Goal: Task Accomplishment & Management: Manage account settings

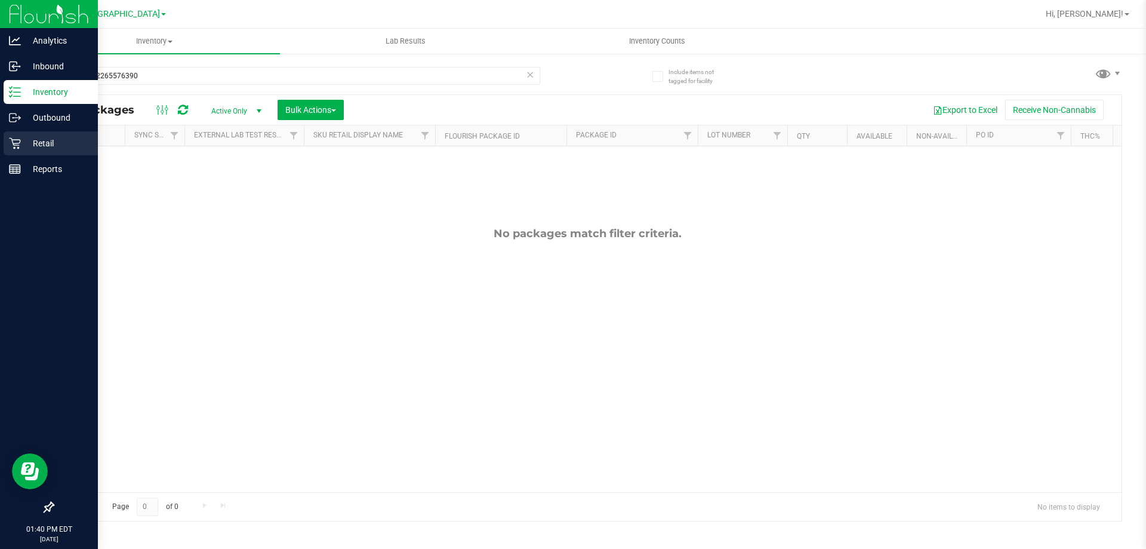
type input "0807322265576390"
click at [38, 146] on p "Retail" at bounding box center [57, 143] width 72 height 14
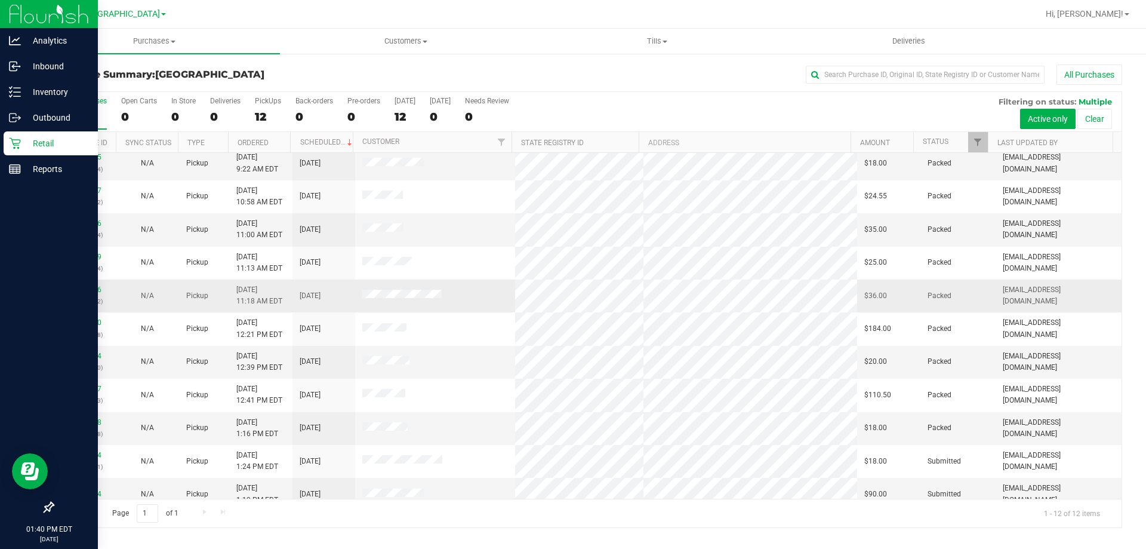
scroll to position [51, 0]
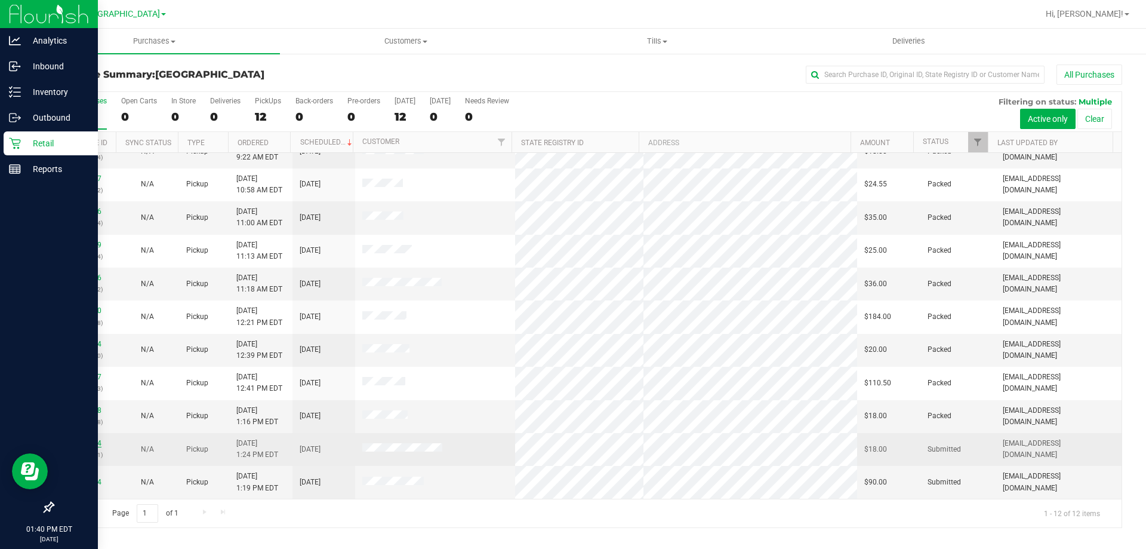
click at [85, 441] on link "11994124" at bounding box center [84, 443] width 33 height 8
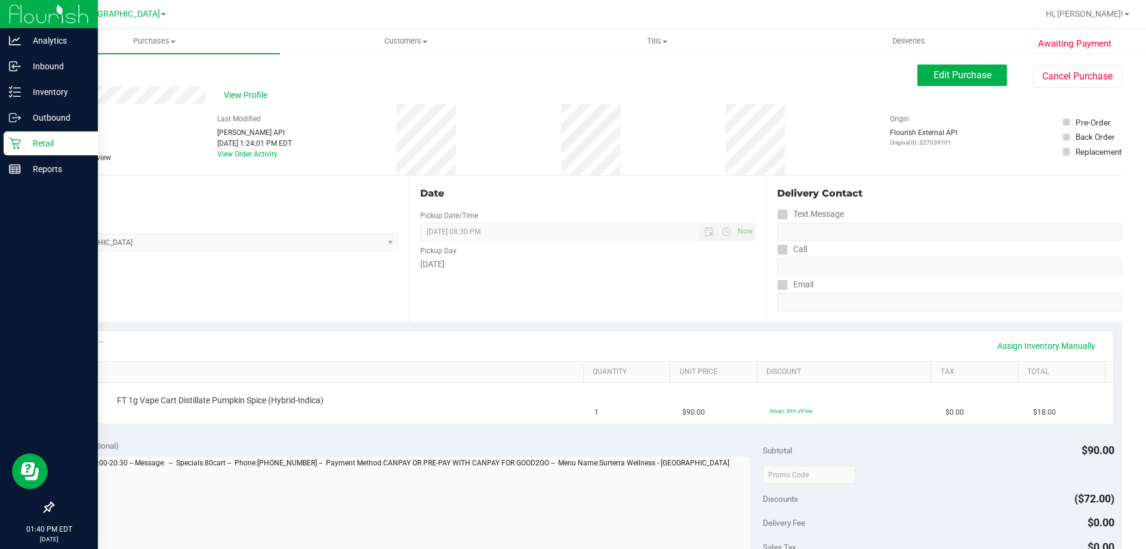
click at [632, 277] on div "Date Pickup Date/Time [DATE] Now [DATE] 08:30 PM Now Pickup Day [DATE]" at bounding box center [587, 248] width 356 height 146
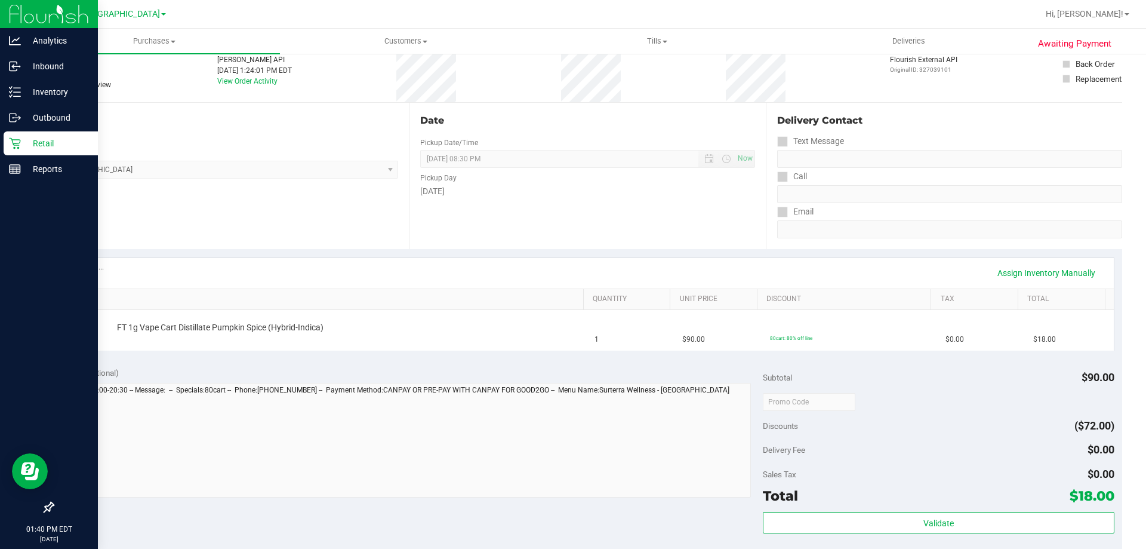
scroll to position [239, 0]
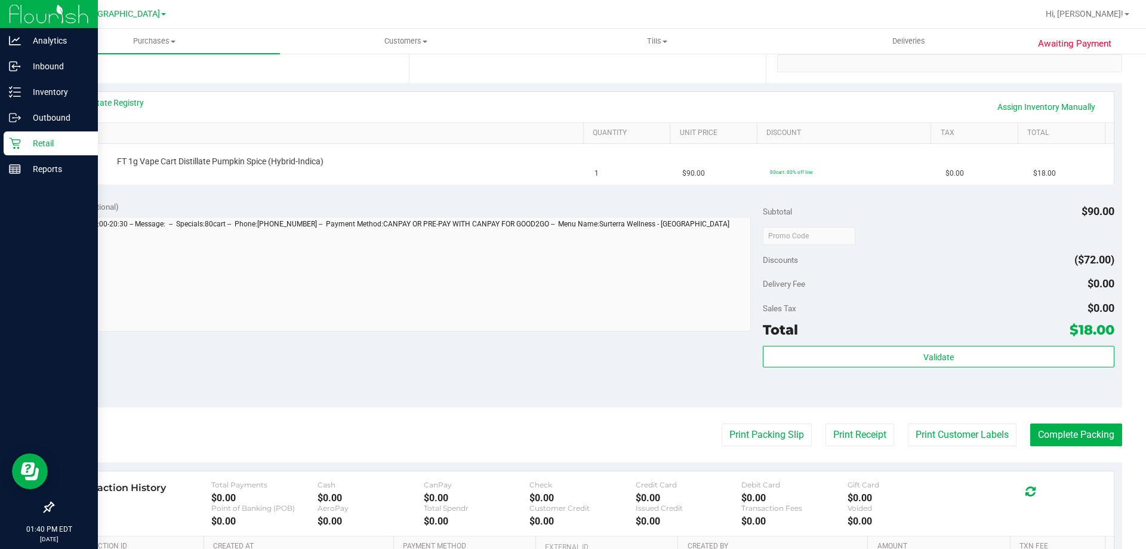
click at [572, 366] on div "Notes (optional) Subtotal $90.00 Discounts ($72.00) Delivery Fee $0.00 Sales Ta…" at bounding box center [588, 299] width 1070 height 215
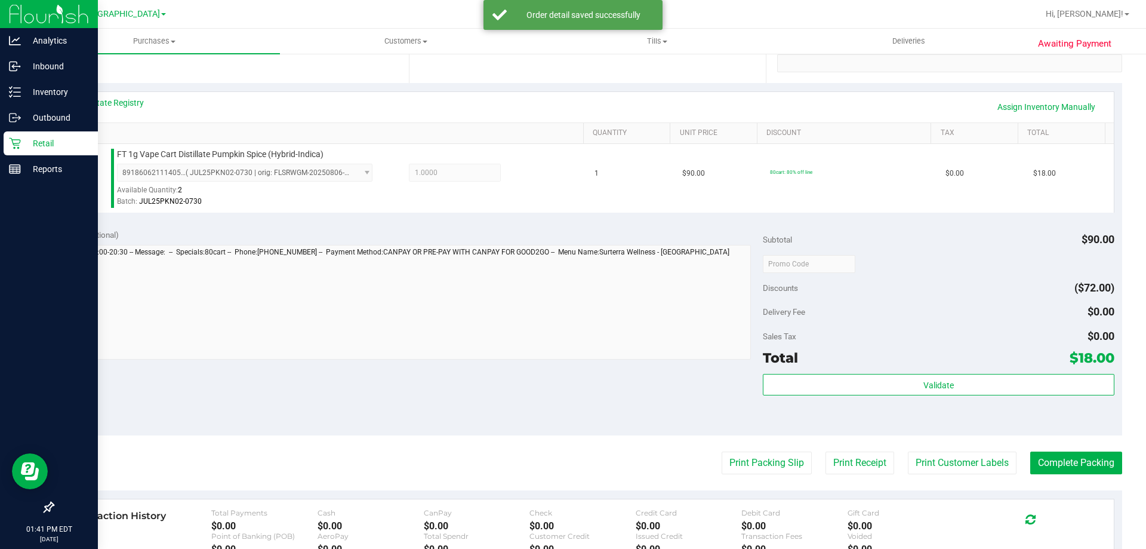
scroll to position [427, 0]
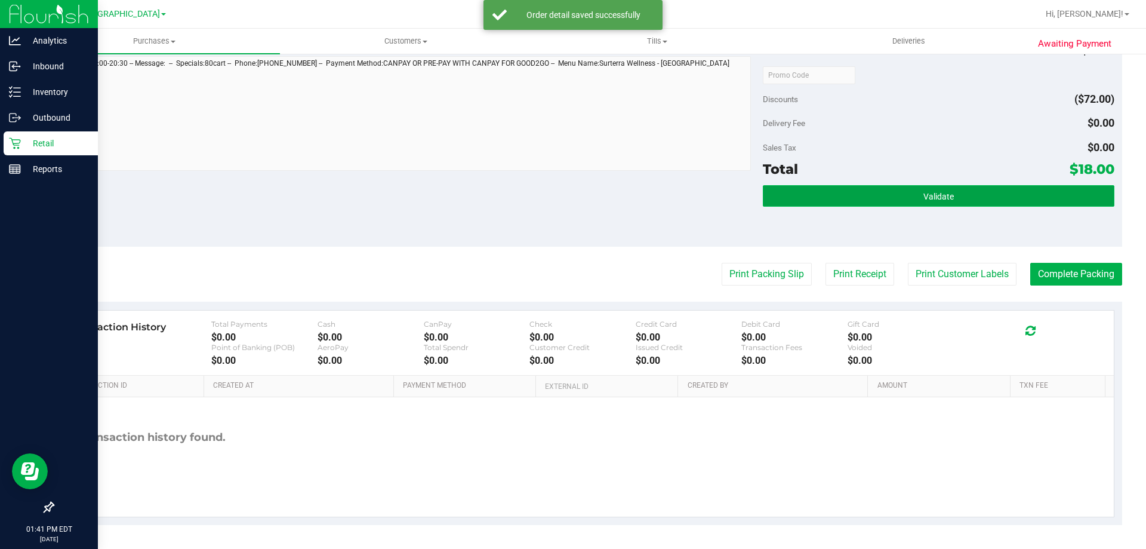
click at [893, 199] on button "Validate" at bounding box center [938, 195] width 351 height 21
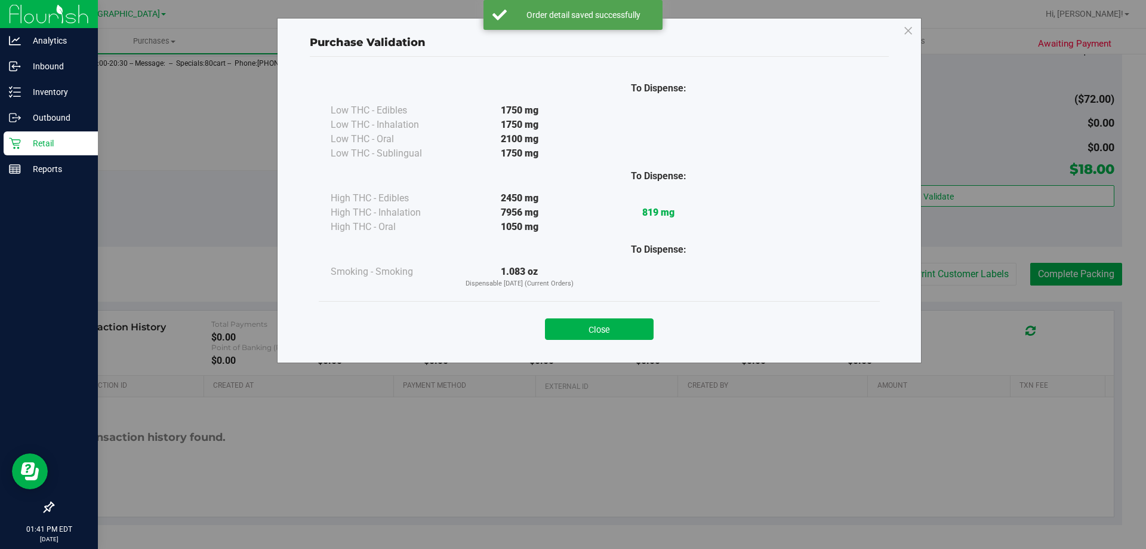
drag, startPoint x: 572, startPoint y: 338, endPoint x: 758, endPoint y: 328, distance: 186.5
click at [591, 336] on button "Close" at bounding box center [599, 328] width 109 height 21
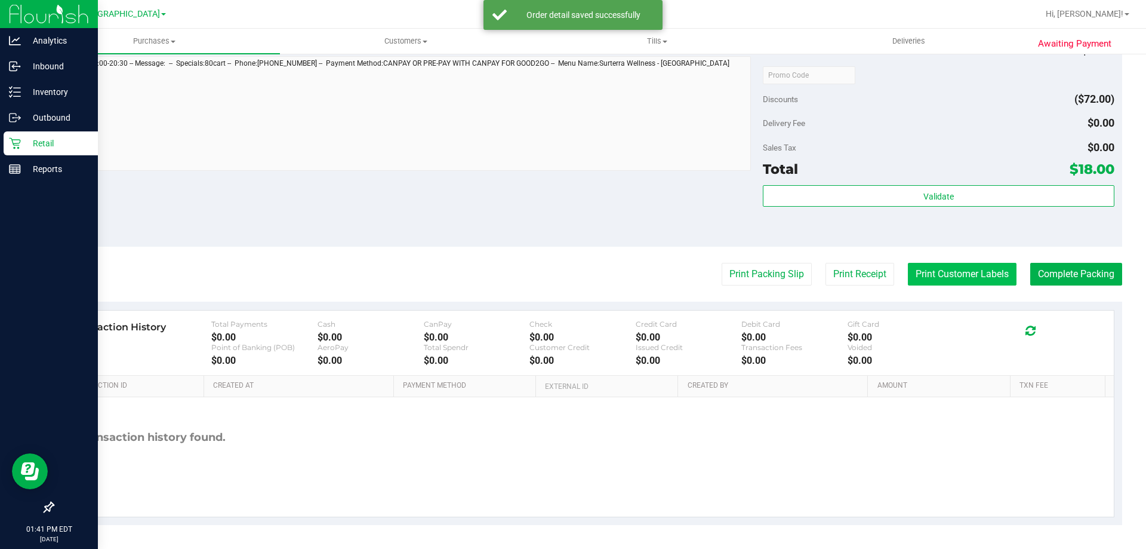
click at [951, 275] on button "Print Customer Labels" at bounding box center [962, 274] width 109 height 23
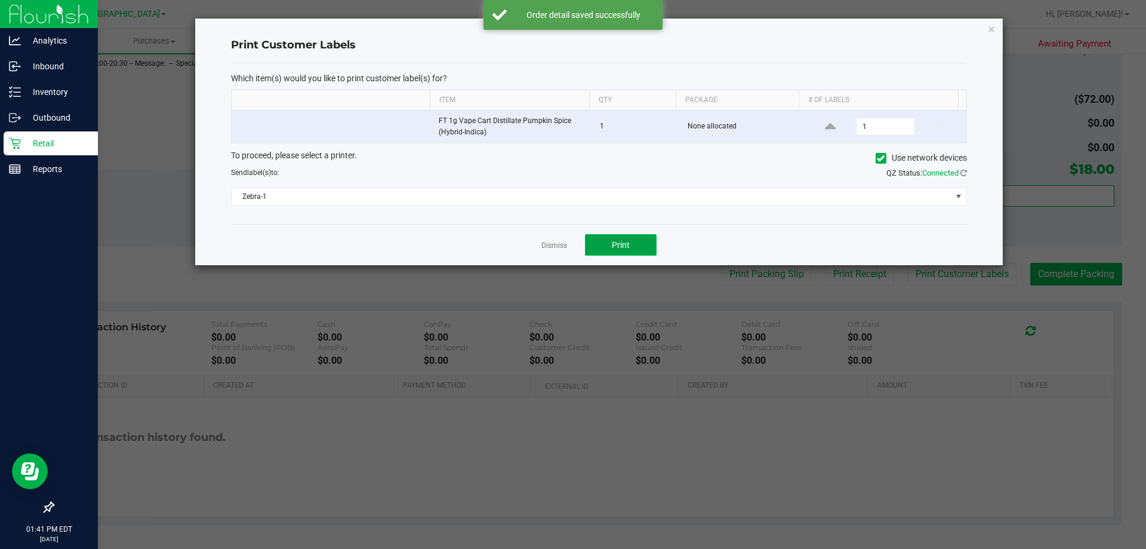
click at [626, 247] on span "Print" at bounding box center [621, 245] width 18 height 10
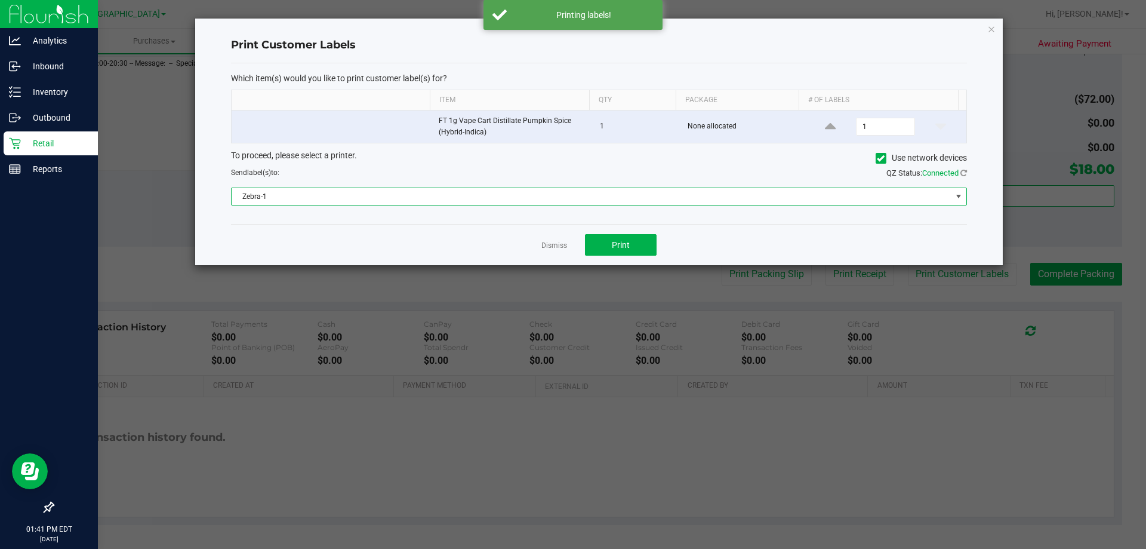
click at [510, 193] on span "Zebra-1" at bounding box center [592, 196] width 720 height 17
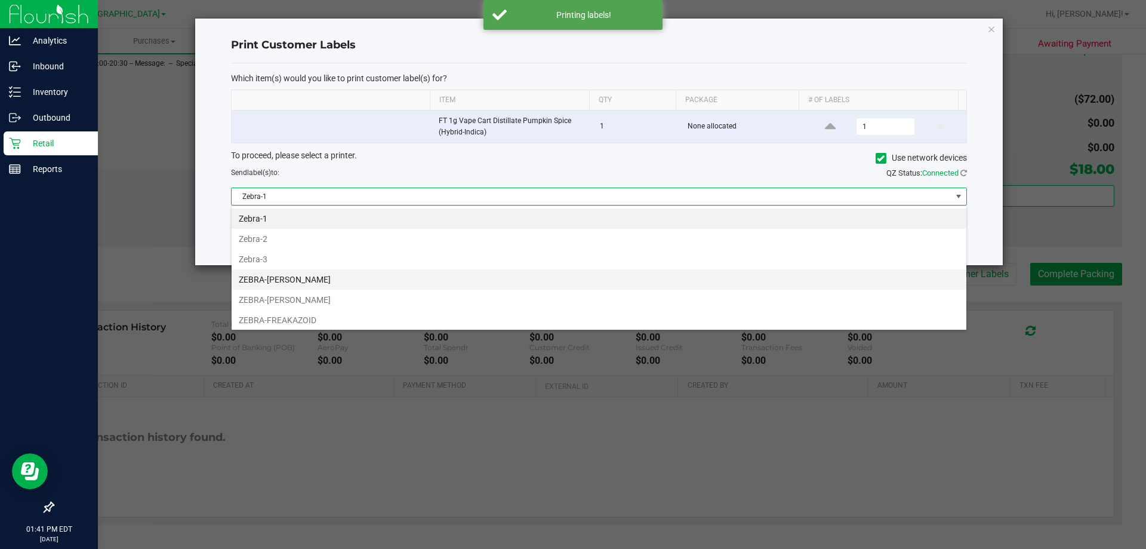
scroll to position [18, 735]
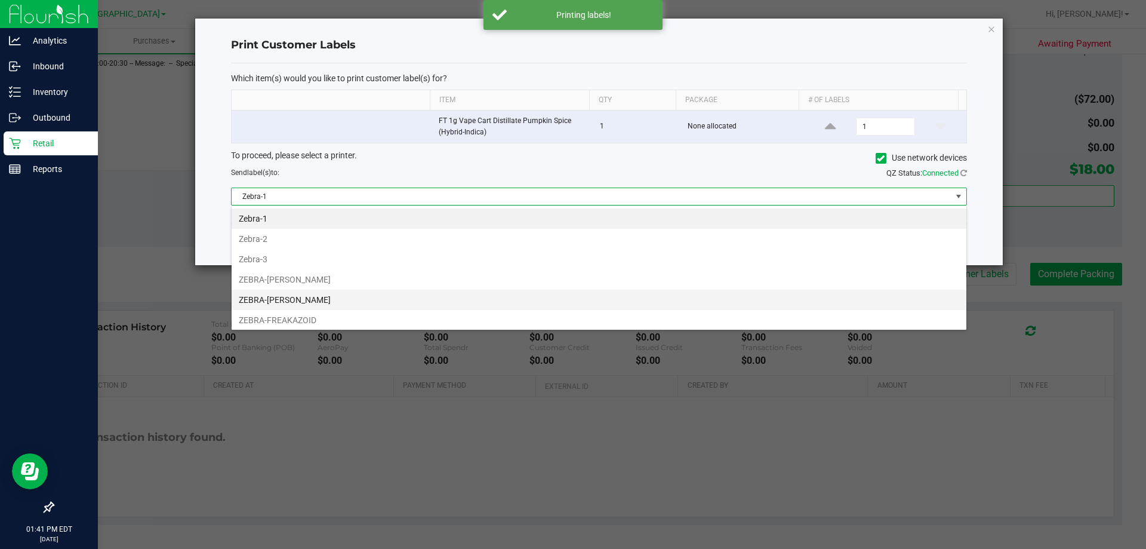
click at [375, 295] on li "ZEBRA-[PERSON_NAME]" at bounding box center [599, 299] width 735 height 20
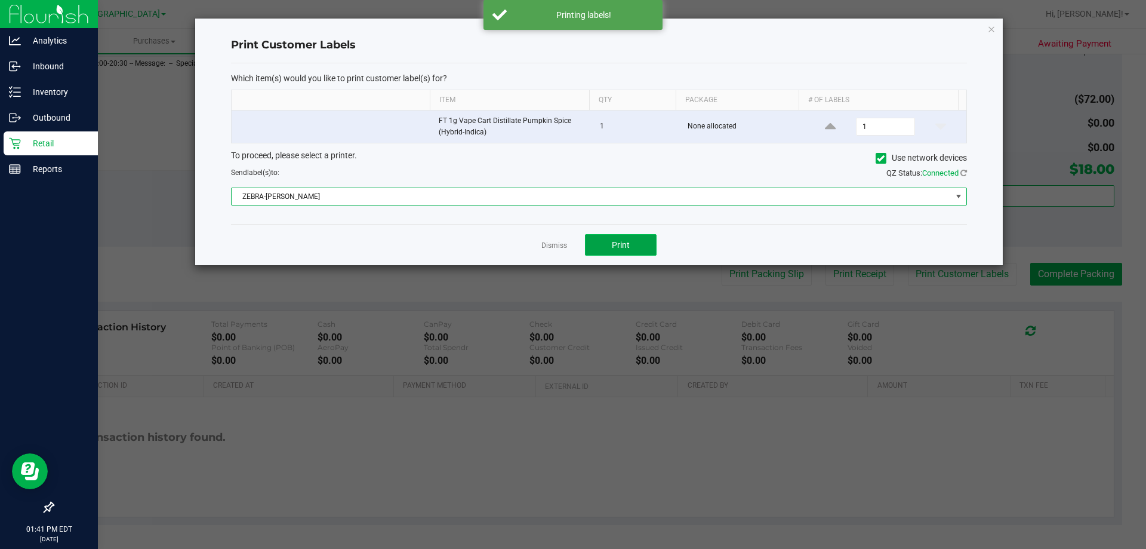
click at [603, 247] on button "Print" at bounding box center [621, 244] width 72 height 21
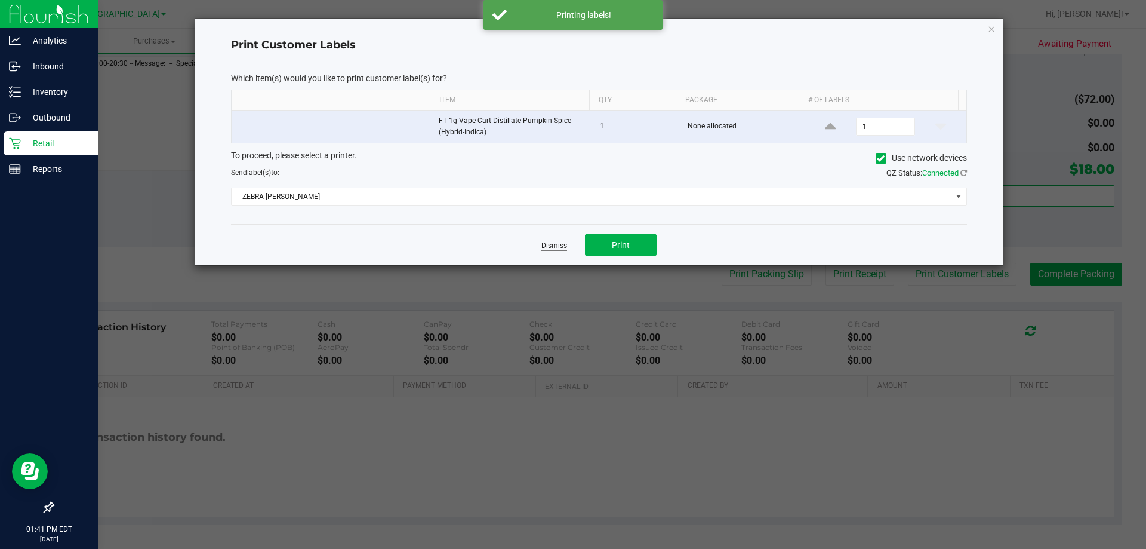
click at [549, 245] on link "Dismiss" at bounding box center [554, 246] width 26 height 10
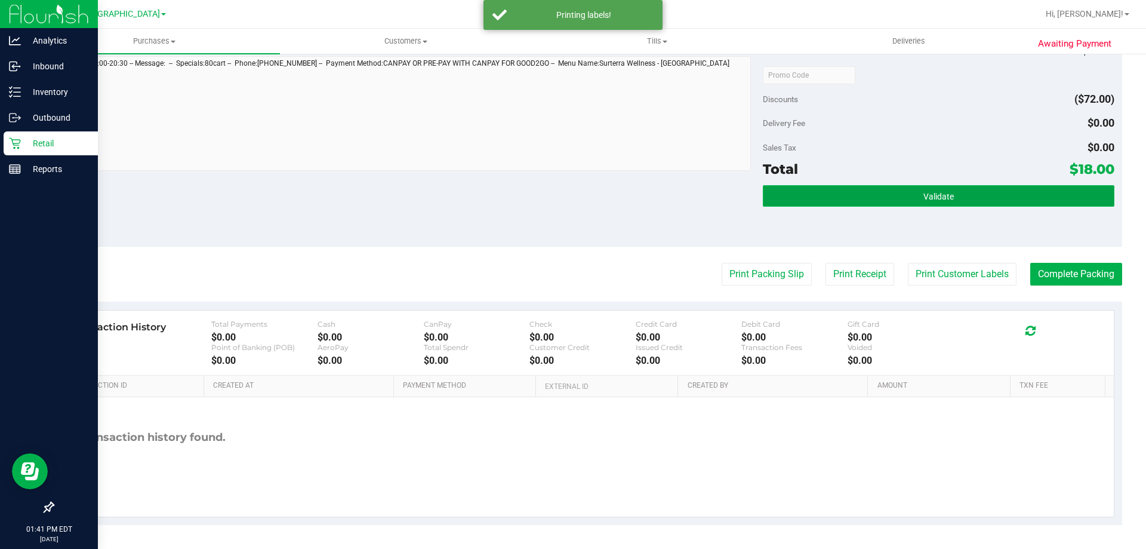
click at [886, 203] on button "Validate" at bounding box center [938, 195] width 351 height 21
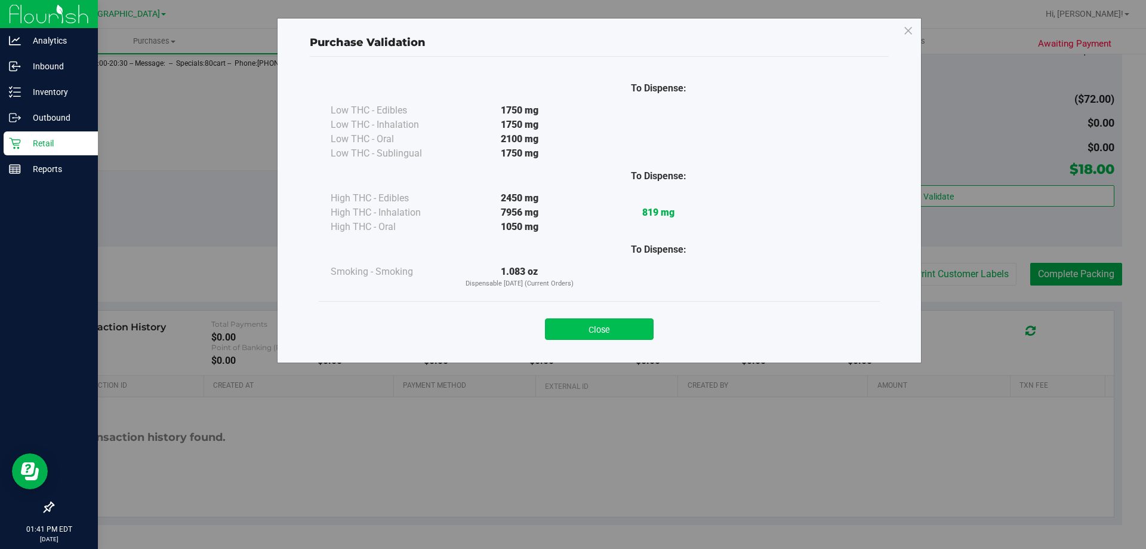
click at [600, 330] on button "Close" at bounding box center [599, 328] width 109 height 21
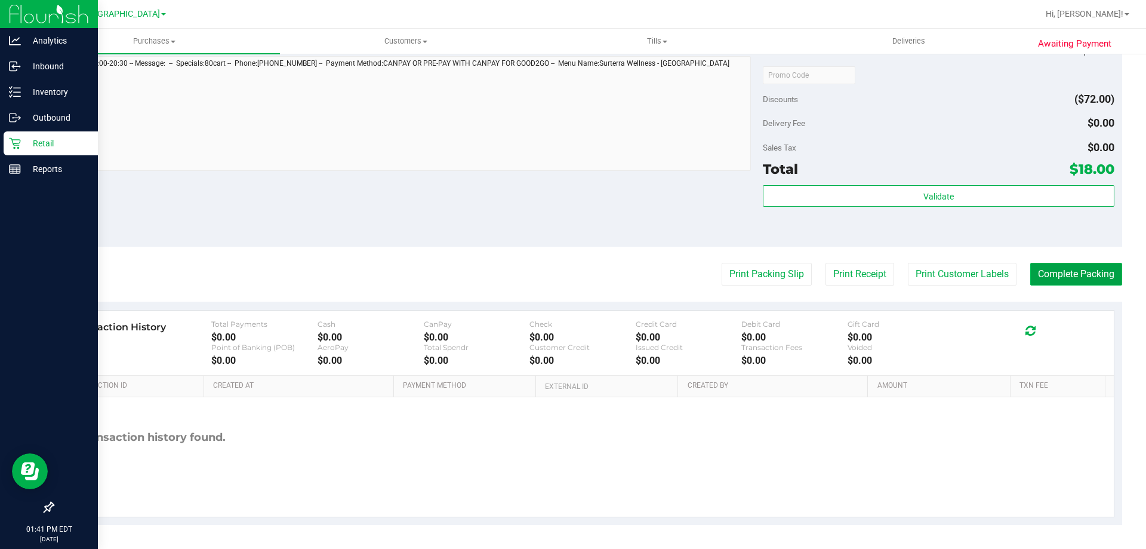
click at [1053, 267] on button "Complete Packing" at bounding box center [1076, 274] width 92 height 23
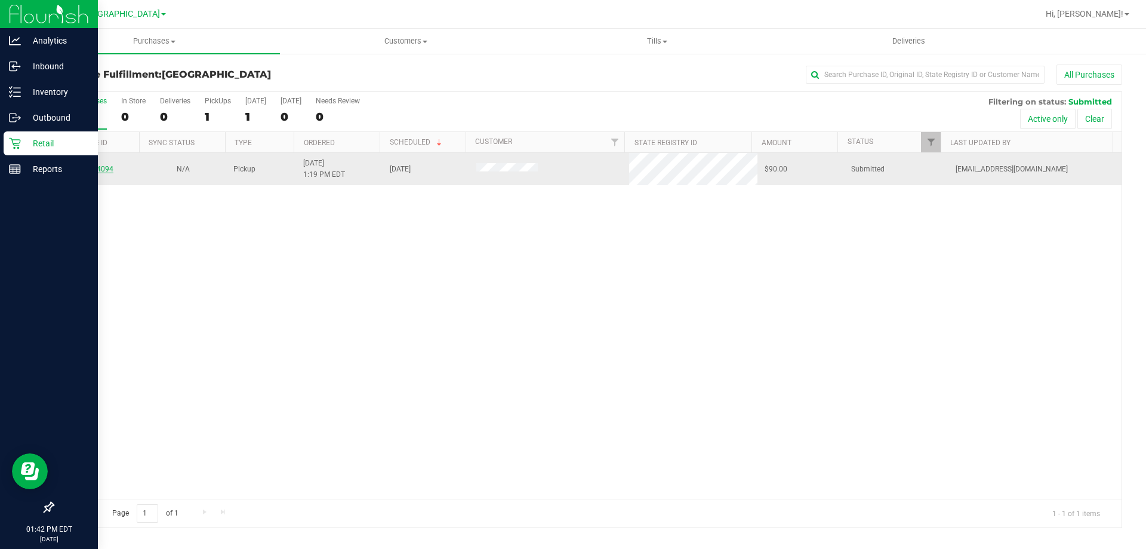
click at [96, 164] on div "11994094" at bounding box center [96, 169] width 72 height 11
click at [92, 171] on link "11994094" at bounding box center [96, 169] width 33 height 8
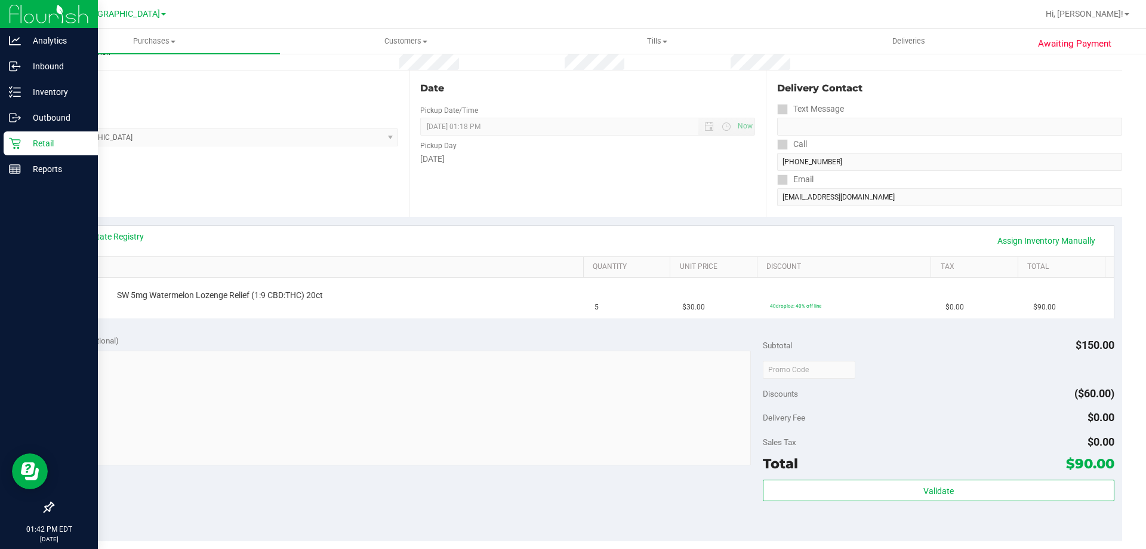
scroll to position [239, 0]
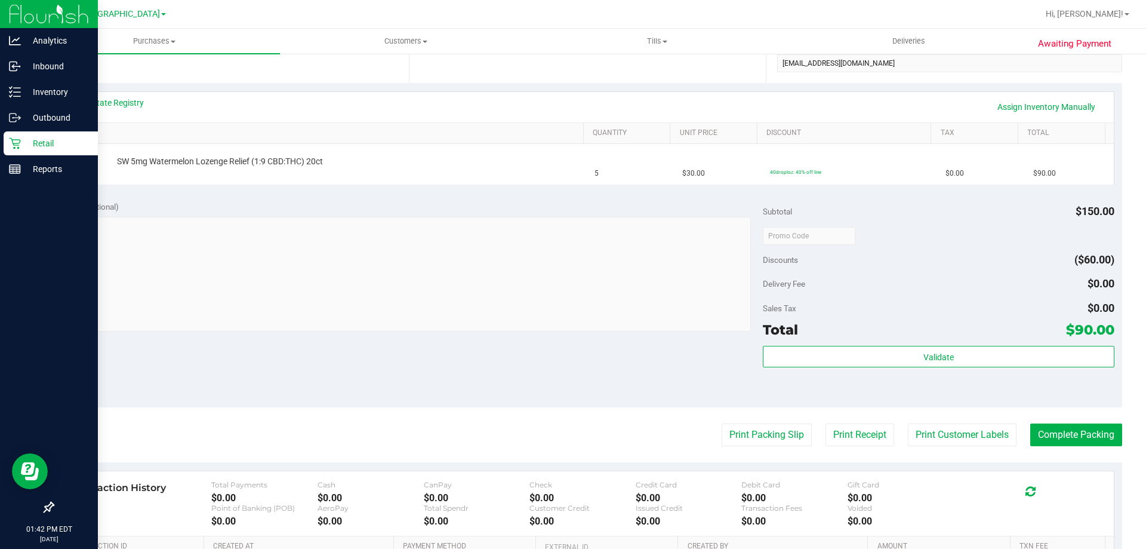
click at [447, 345] on div "Notes (optional) Subtotal $150.00 Discounts ($60.00) Delivery Fee $0.00 Sales T…" at bounding box center [588, 299] width 1070 height 215
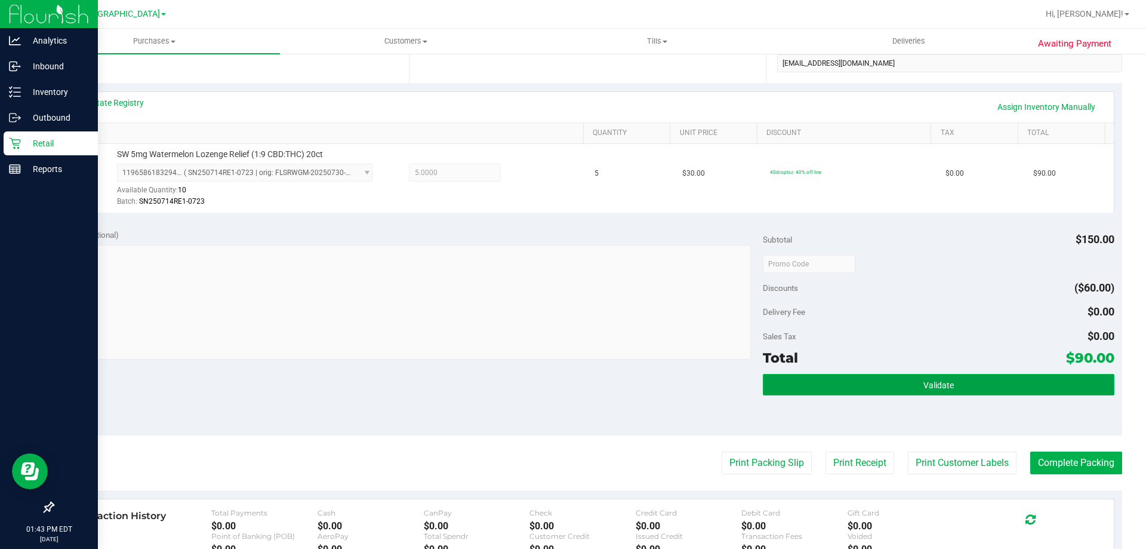
click at [857, 386] on button "Validate" at bounding box center [938, 384] width 351 height 21
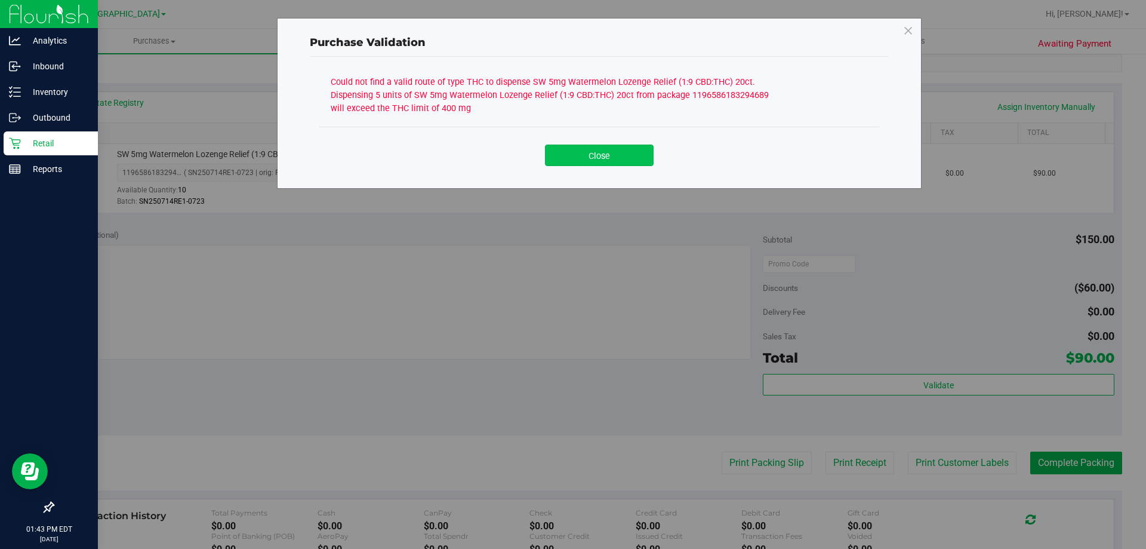
click at [599, 156] on button "Close" at bounding box center [599, 154] width 109 height 21
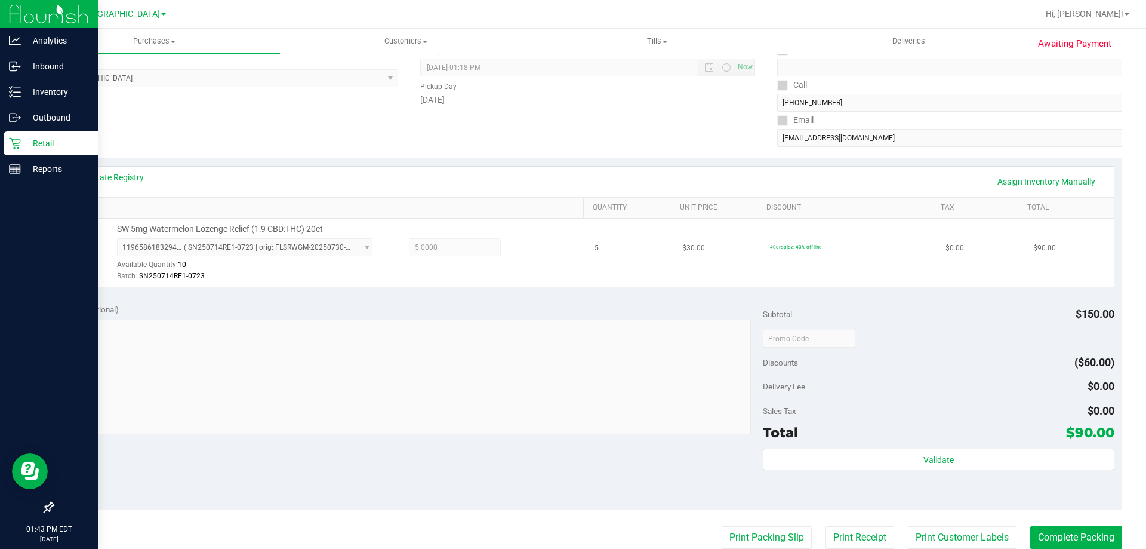
scroll to position [60, 0]
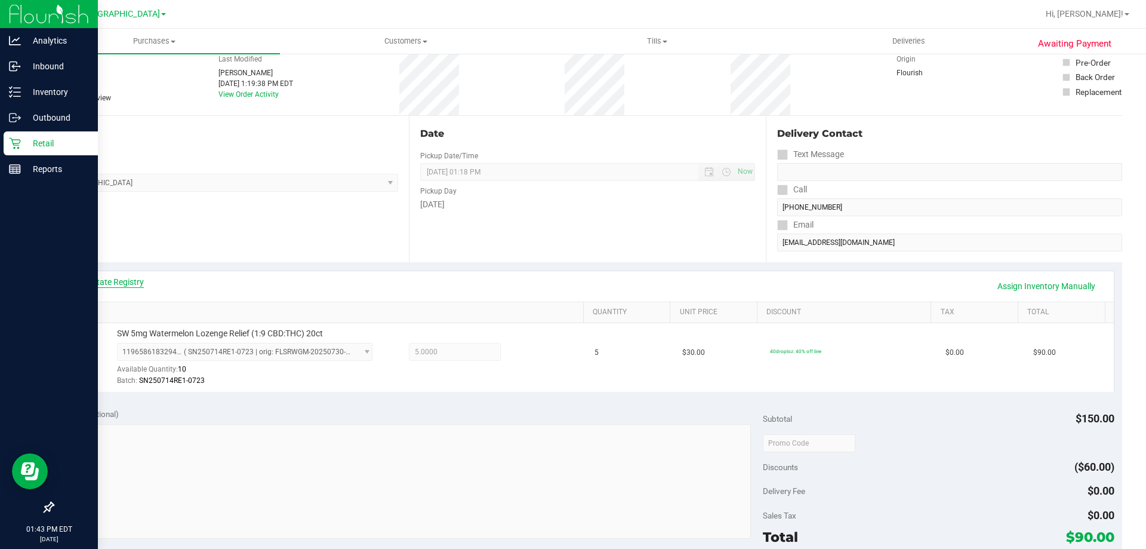
click at [130, 284] on link "View State Registry" at bounding box center [108, 282] width 72 height 12
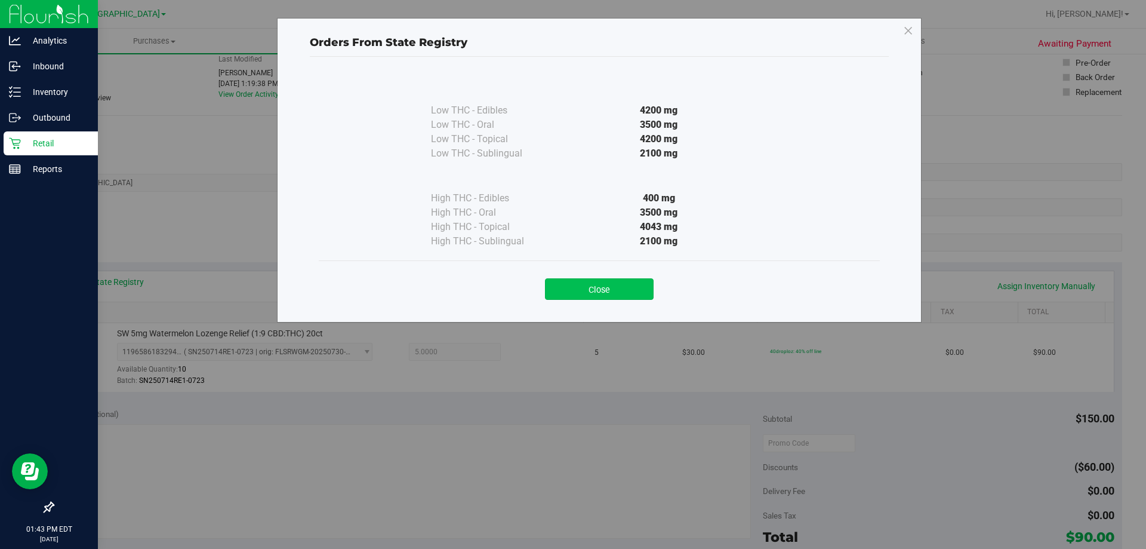
click at [594, 287] on button "Close" at bounding box center [599, 288] width 109 height 21
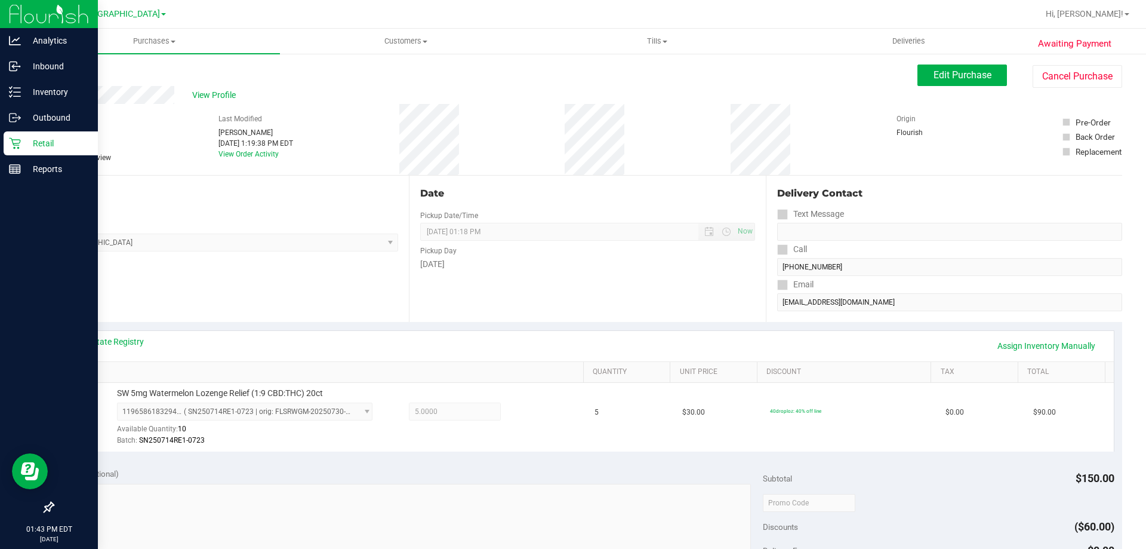
scroll to position [239, 0]
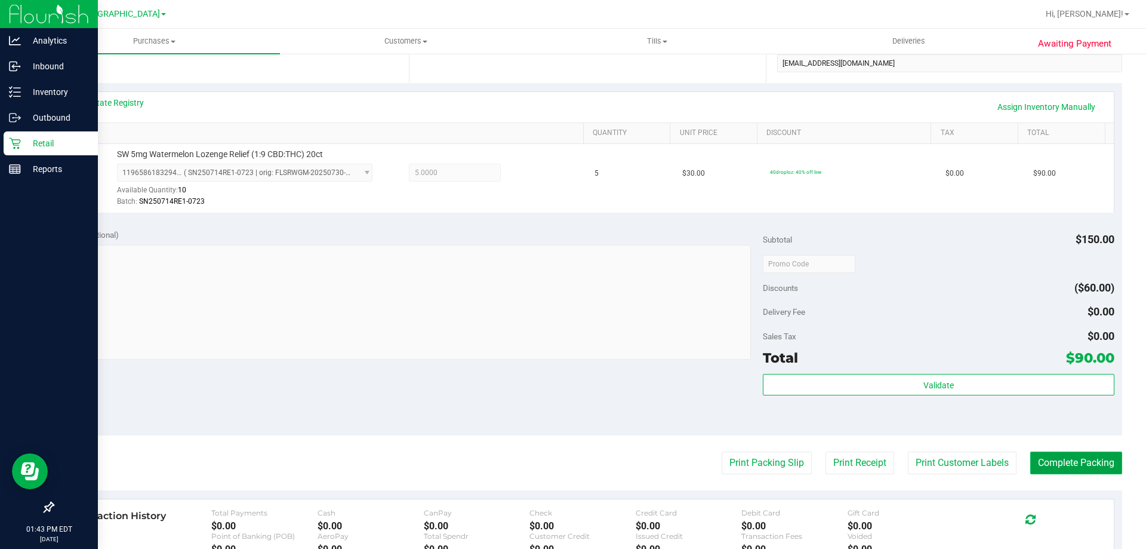
click at [1035, 457] on button "Complete Packing" at bounding box center [1076, 462] width 92 height 23
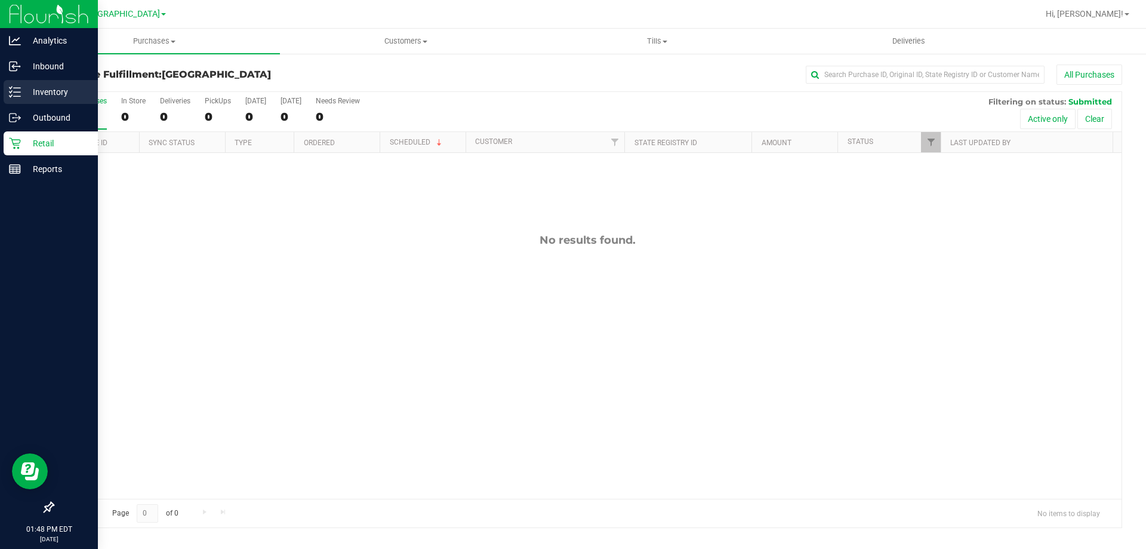
click at [44, 93] on p "Inventory" at bounding box center [57, 92] width 72 height 14
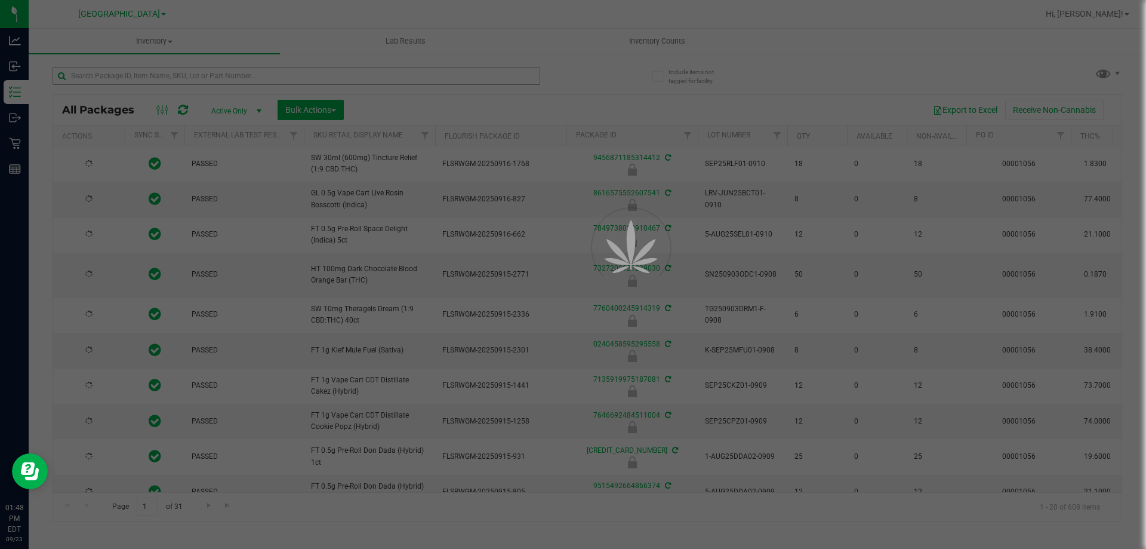
type input "[DATE]"
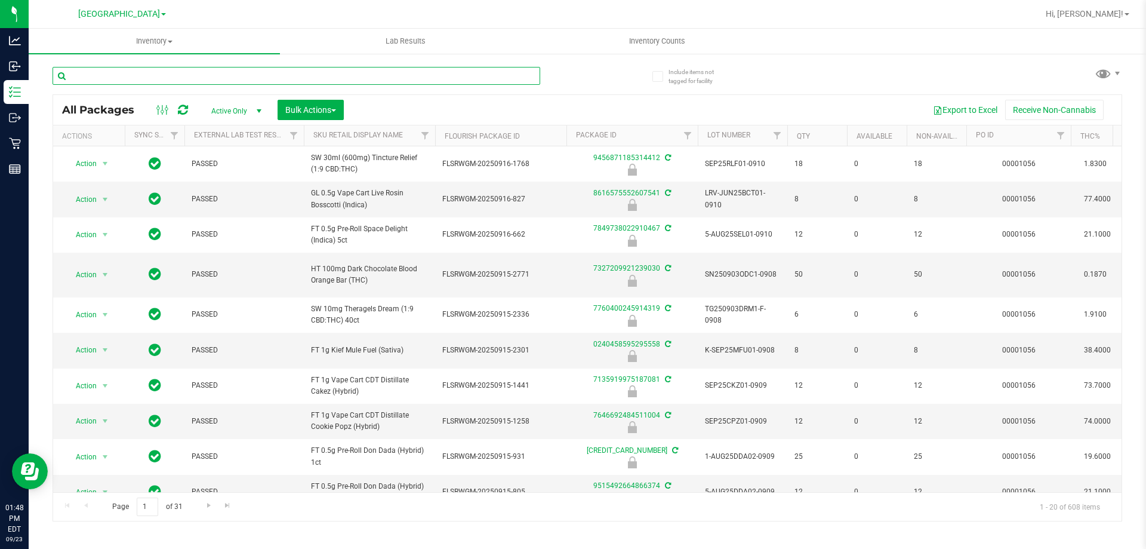
click at [166, 79] on input "text" at bounding box center [297, 76] width 488 height 18
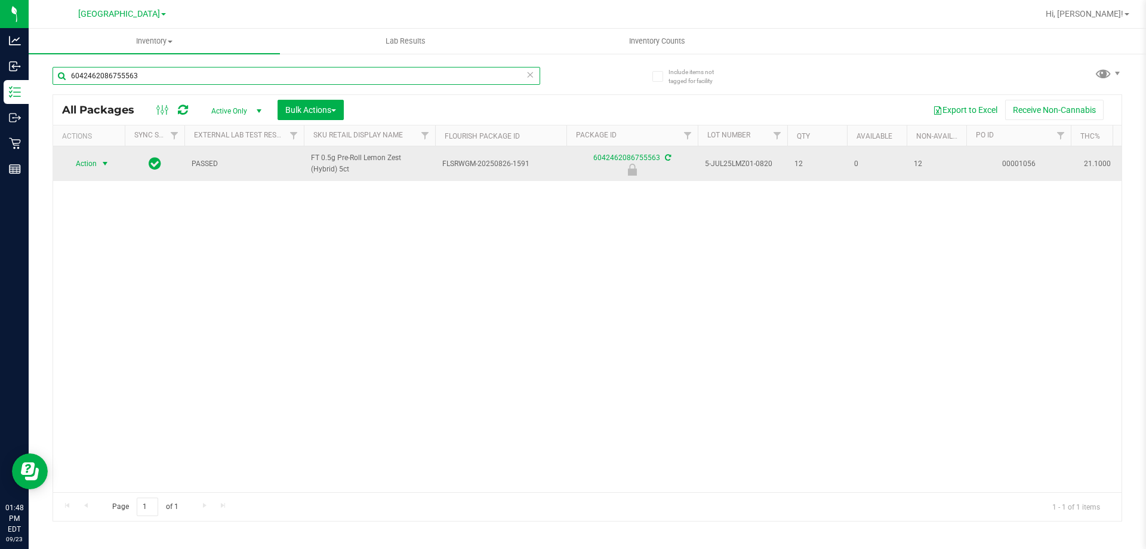
type input "6042462086755563"
click at [93, 165] on span "Action" at bounding box center [81, 163] width 32 height 17
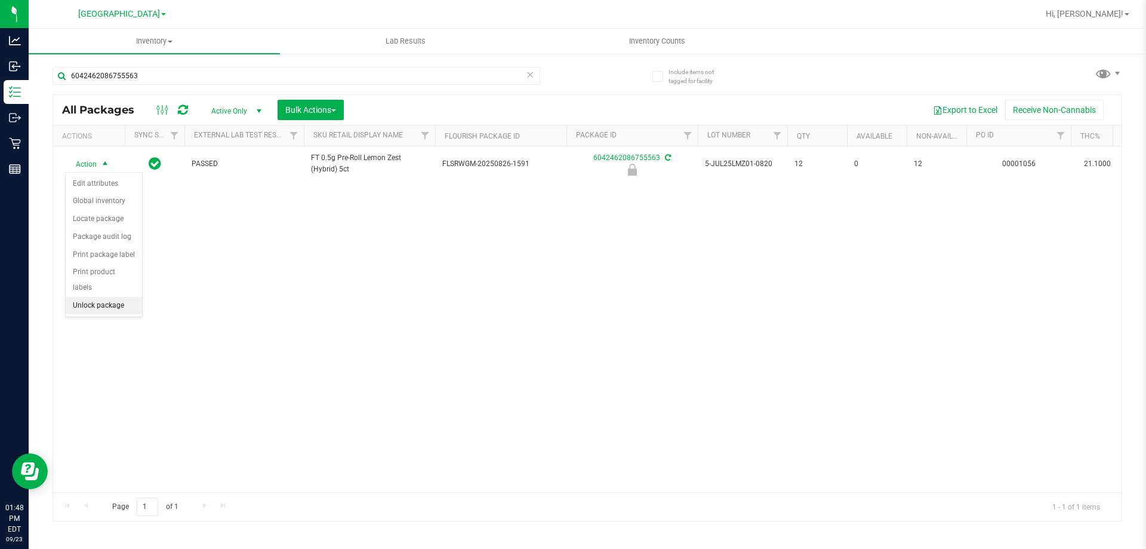
click at [98, 297] on li "Unlock package" at bounding box center [104, 306] width 76 height 18
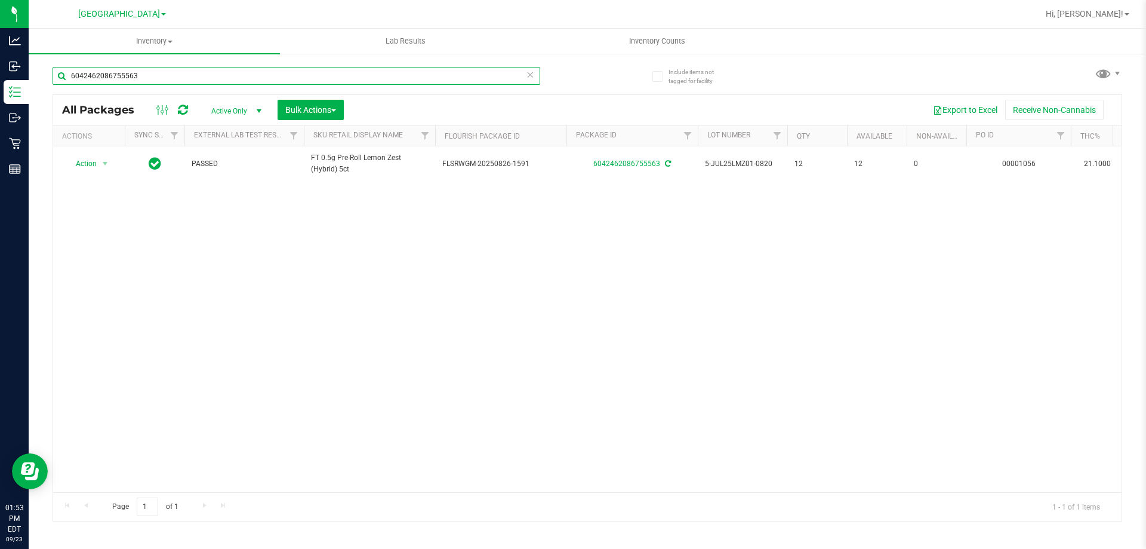
drag, startPoint x: 0, startPoint y: -51, endPoint x: 0, endPoint y: -72, distance: 21.5
click at [0, 0] on html "Analytics Inbound Inventory Outbound Retail Reports 01:53 PM EDT [DATE] 09/23 […" at bounding box center [573, 274] width 1146 height 549
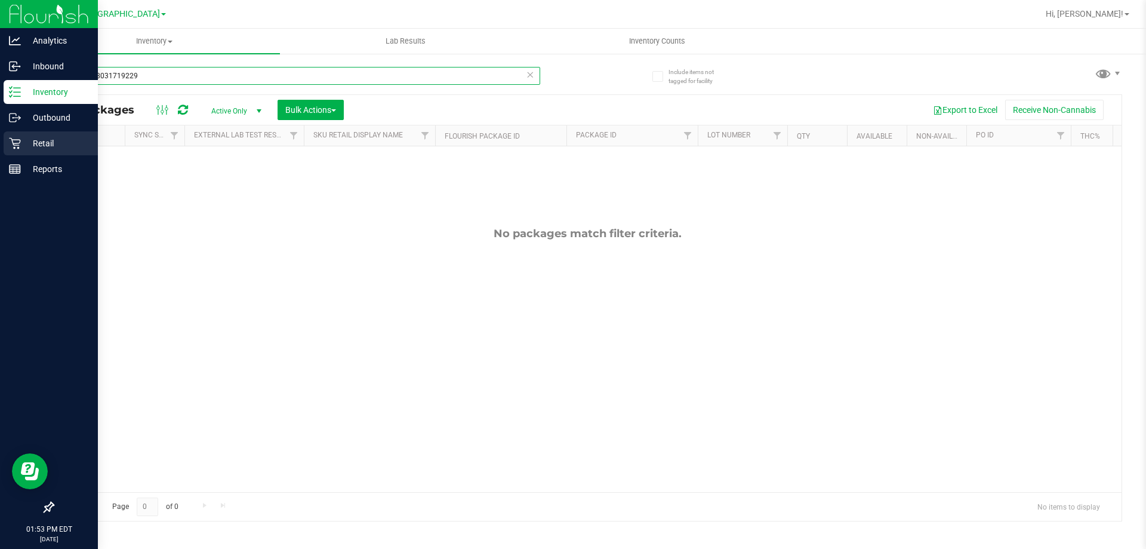
type input "8536288031719229"
click at [31, 142] on p "Retail" at bounding box center [57, 143] width 72 height 14
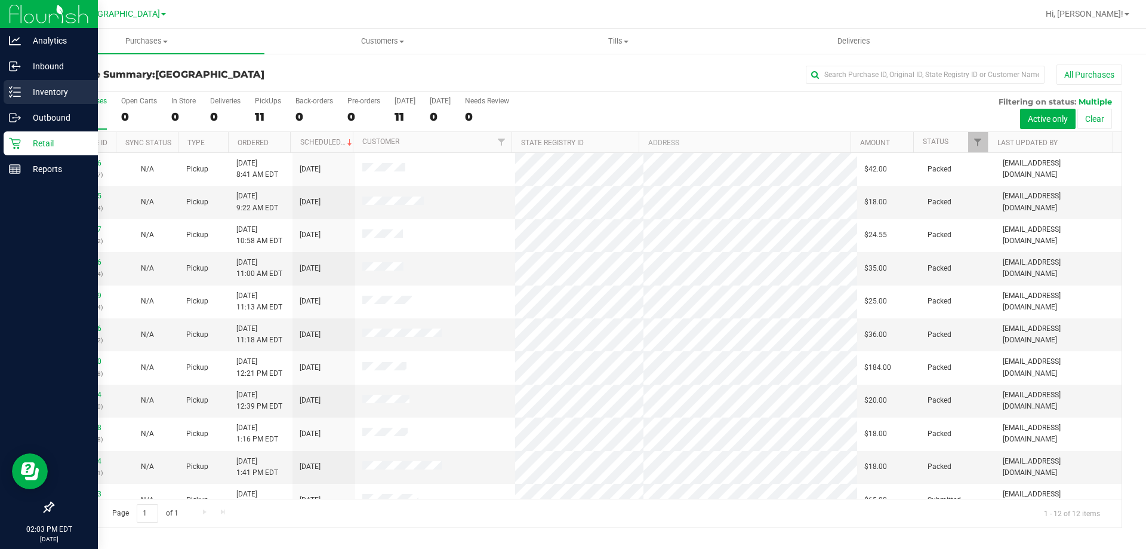
click at [44, 94] on p "Inventory" at bounding box center [57, 92] width 72 height 14
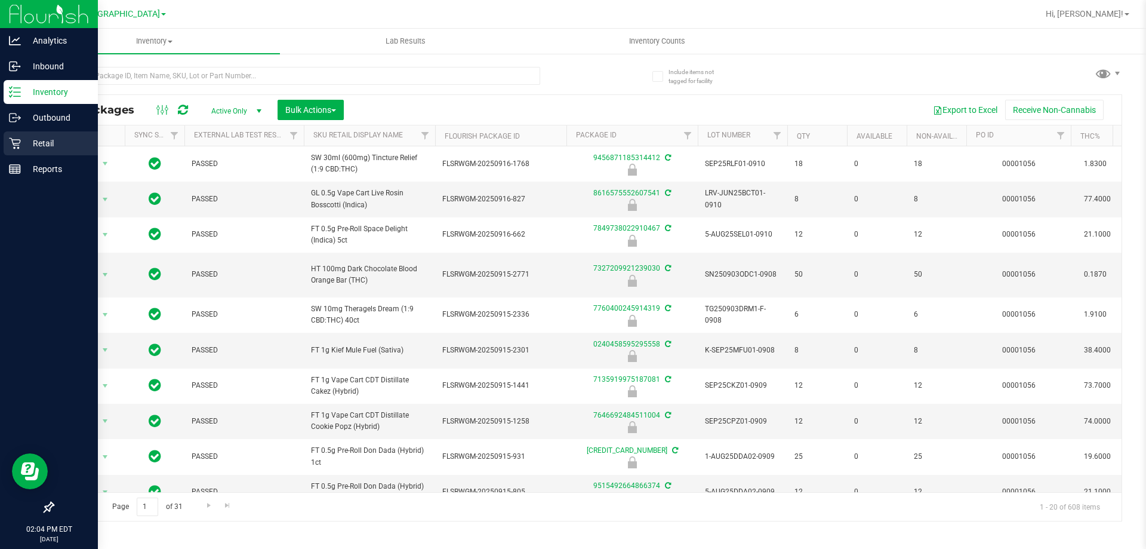
click at [12, 144] on icon at bounding box center [15, 143] width 12 height 12
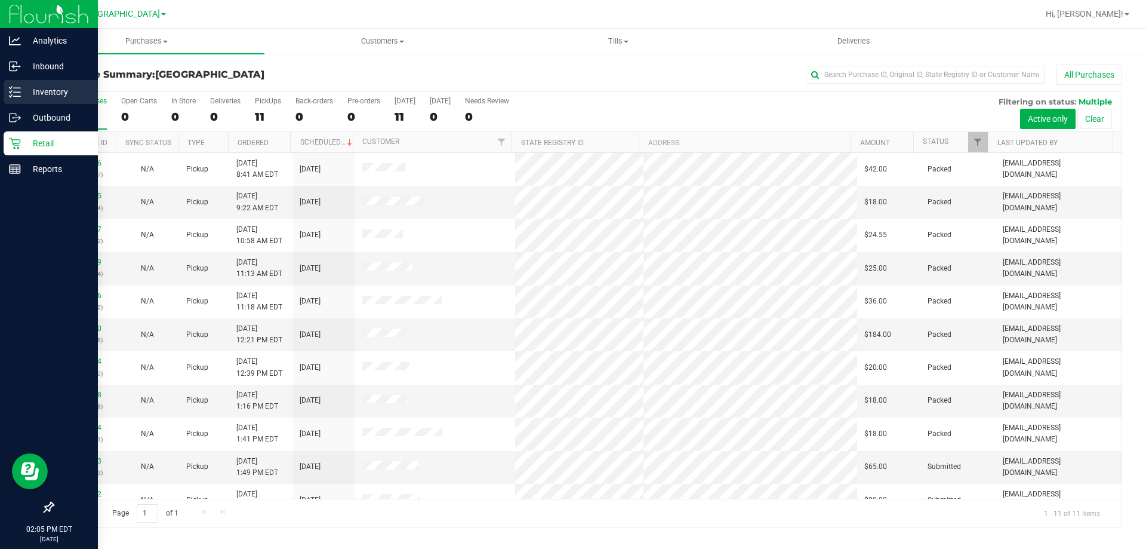
click at [35, 97] on p "Inventory" at bounding box center [57, 92] width 72 height 14
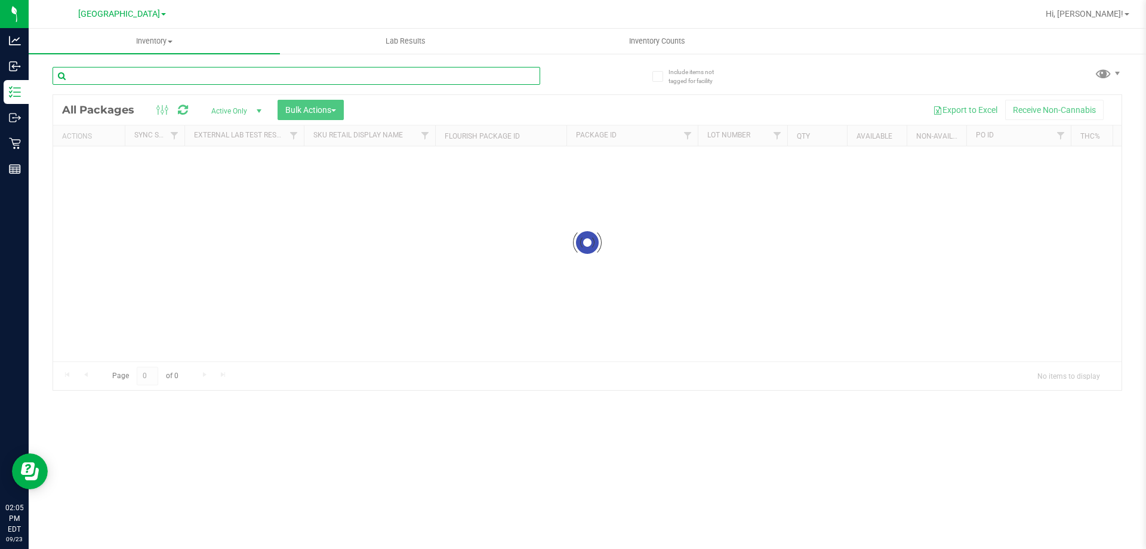
click at [138, 72] on input "text" at bounding box center [297, 76] width 488 height 18
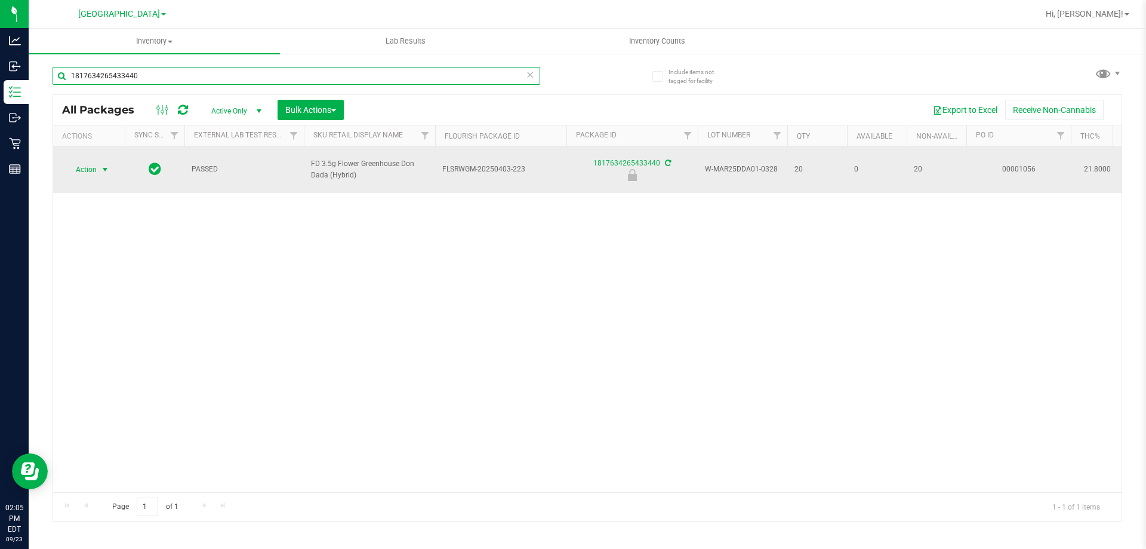
type input "1817634265433440"
click at [93, 163] on span "Action" at bounding box center [81, 169] width 32 height 17
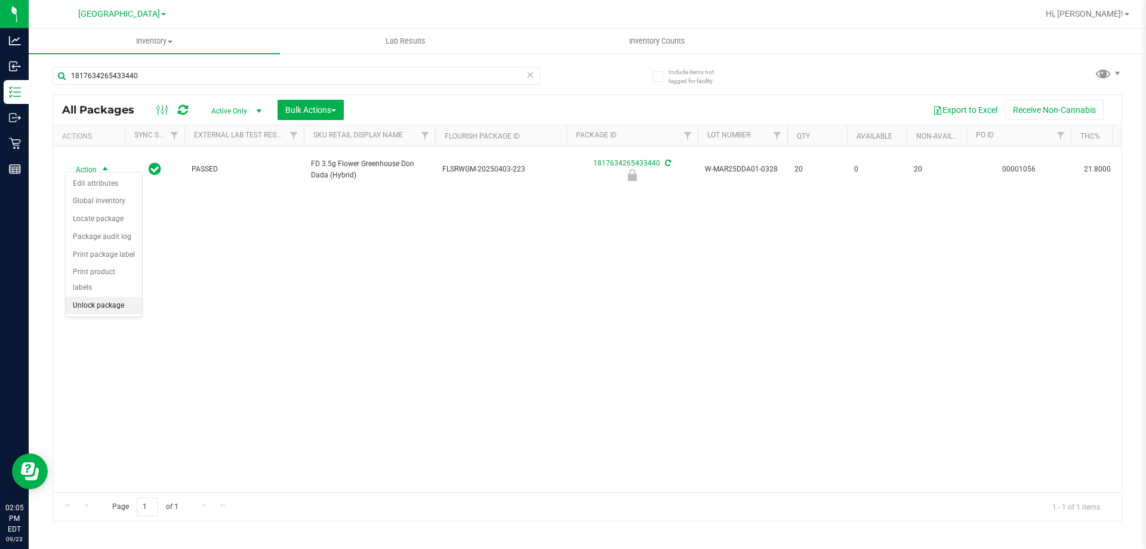
click at [103, 297] on li "Unlock package" at bounding box center [104, 306] width 76 height 18
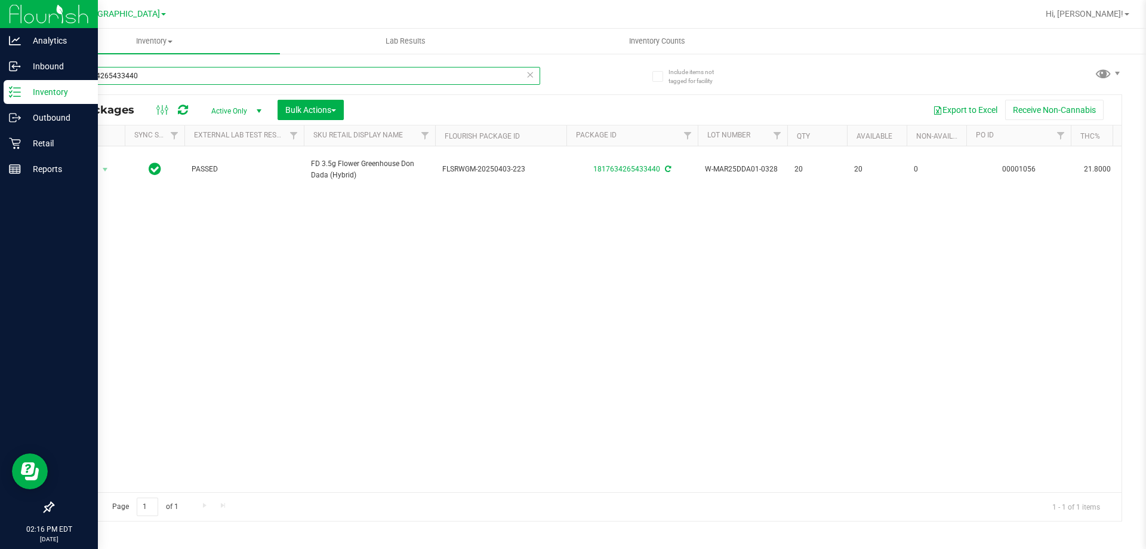
drag, startPoint x: 212, startPoint y: 69, endPoint x: 0, endPoint y: 5, distance: 221.1
click at [0, 5] on div "Analytics Inbound Inventory Outbound Retail Reports 02:16 PM EDT [DATE] 09/23 […" at bounding box center [573, 274] width 1146 height 549
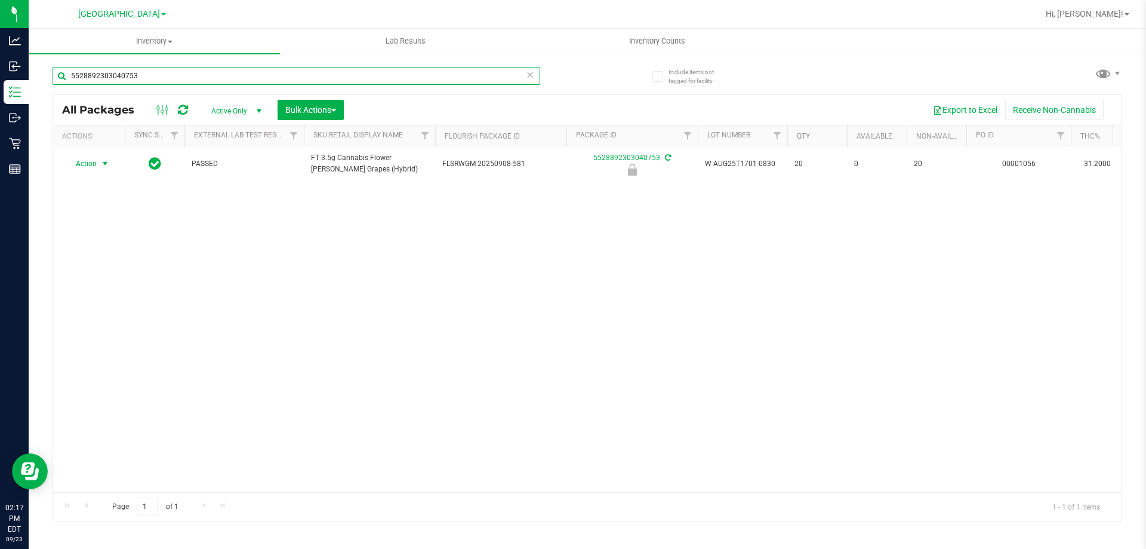
type input "5528892303040753"
click at [94, 161] on span "Action" at bounding box center [81, 163] width 32 height 17
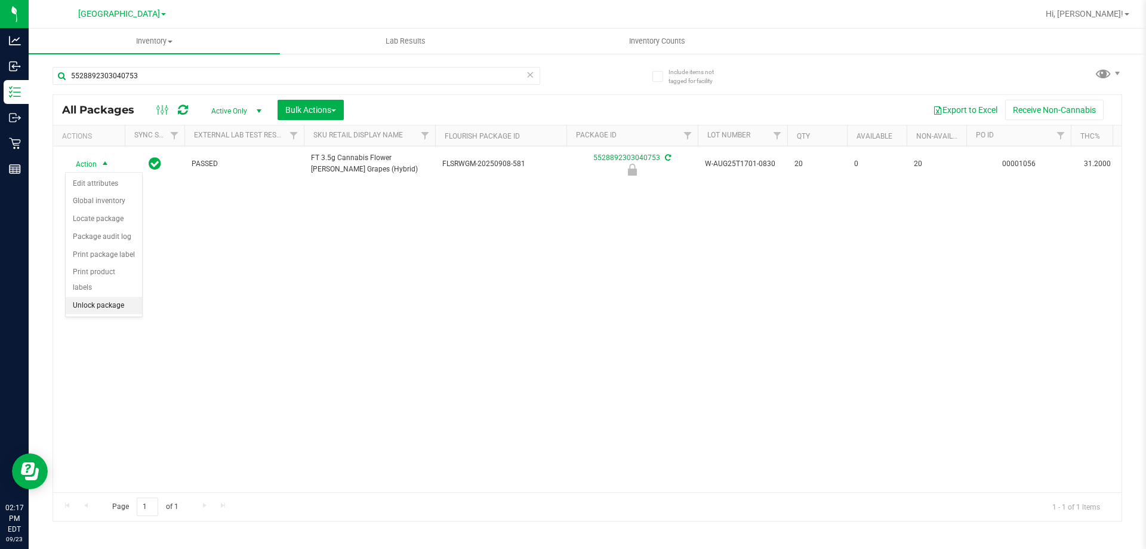
click at [115, 297] on li "Unlock package" at bounding box center [104, 306] width 76 height 18
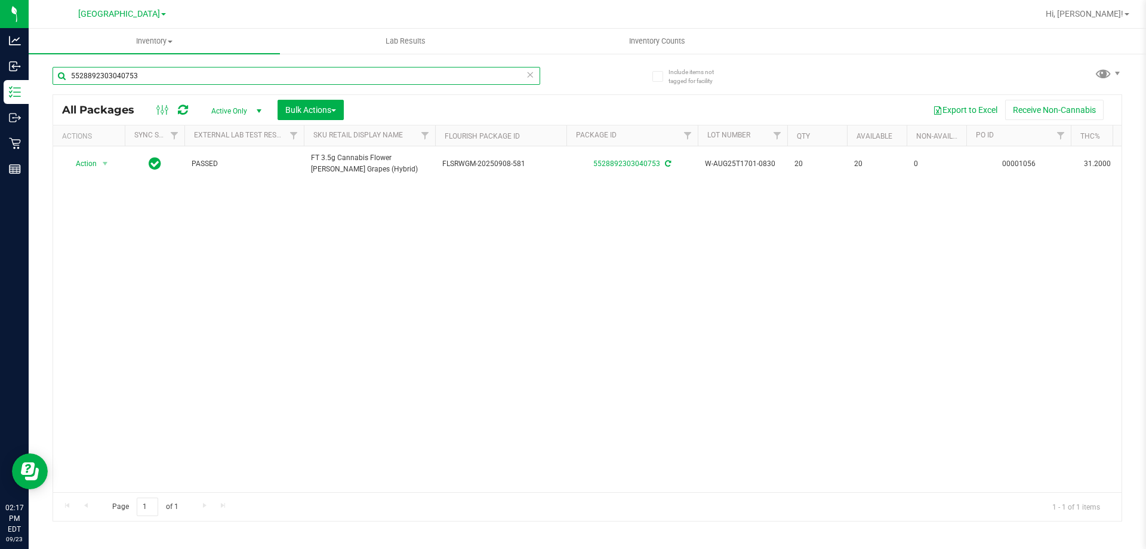
drag, startPoint x: 191, startPoint y: 77, endPoint x: 0, endPoint y: -42, distance: 224.9
click at [0, 0] on html "Analytics Inbound Inventory Outbound Retail Reports 02:17 PM EDT [DATE] 09/23 […" at bounding box center [573, 274] width 1146 height 549
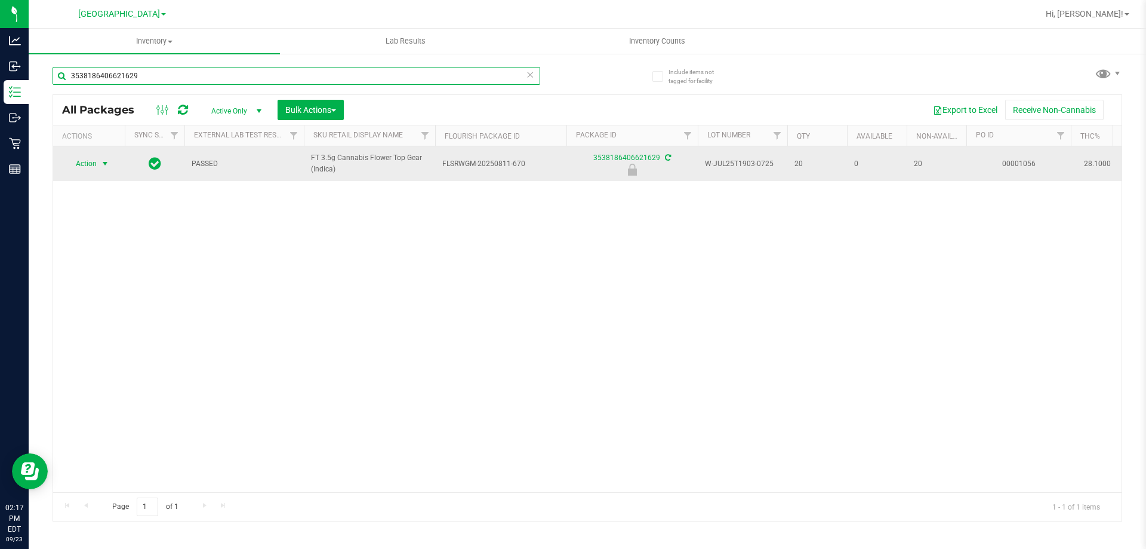
type input "3538186406621629"
click at [103, 163] on span "select" at bounding box center [105, 164] width 10 height 10
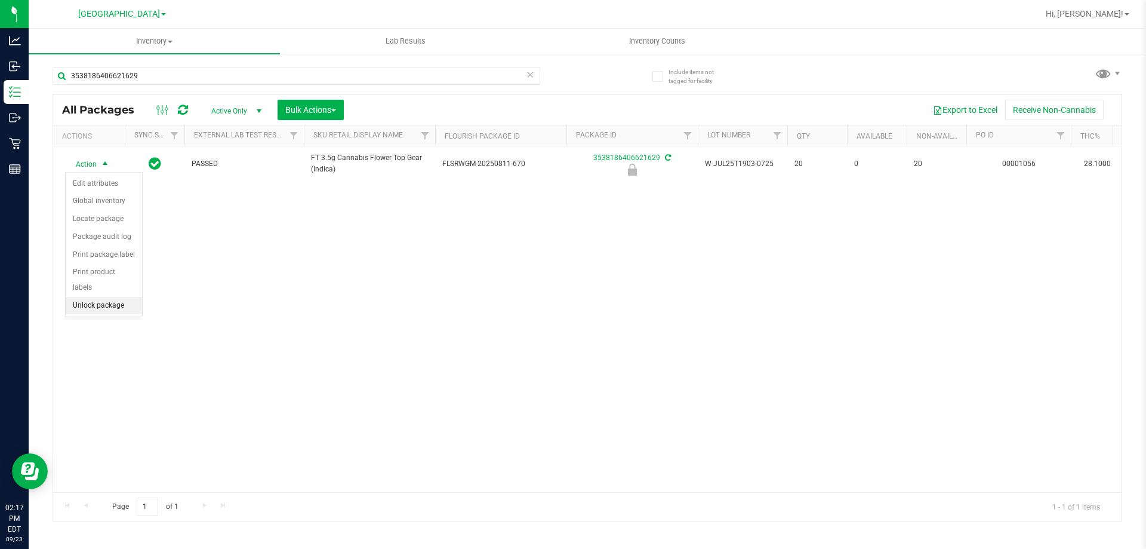
click at [91, 297] on li "Unlock package" at bounding box center [104, 306] width 76 height 18
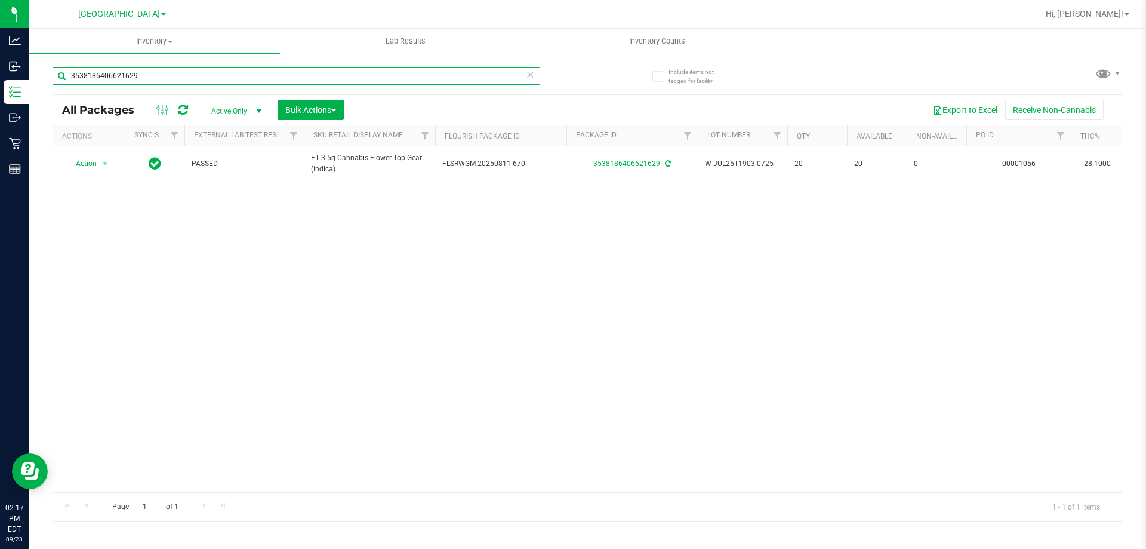
drag, startPoint x: 177, startPoint y: 78, endPoint x: 0, endPoint y: -72, distance: 232.5
click at [0, 0] on html "Analytics Inbound Inventory Outbound Retail Reports 02:17 PM EDT [DATE] 09/23 […" at bounding box center [573, 274] width 1146 height 549
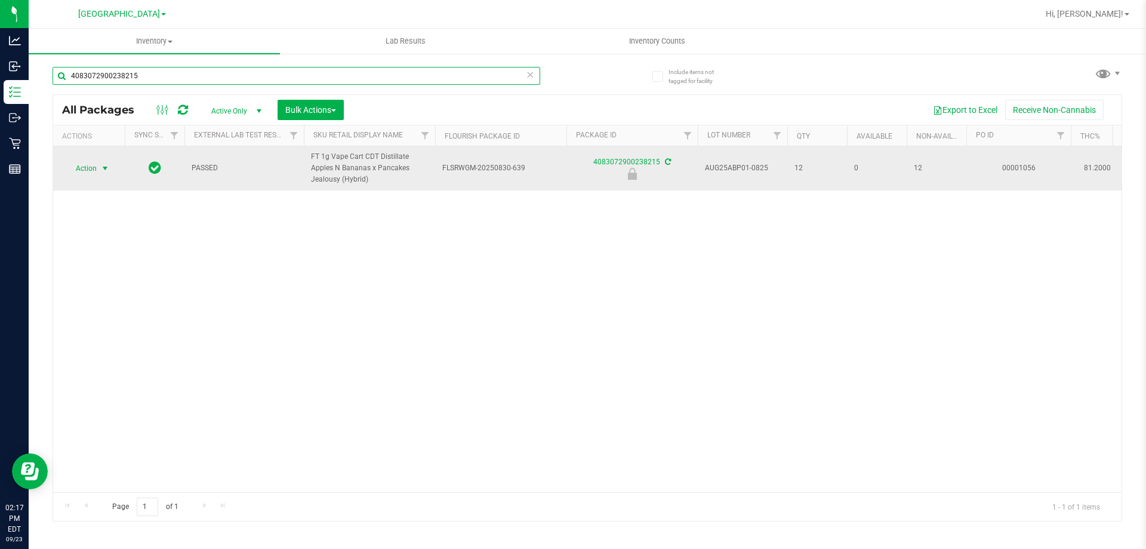
type input "4083072900238215"
click at [105, 168] on span "select" at bounding box center [105, 169] width 10 height 10
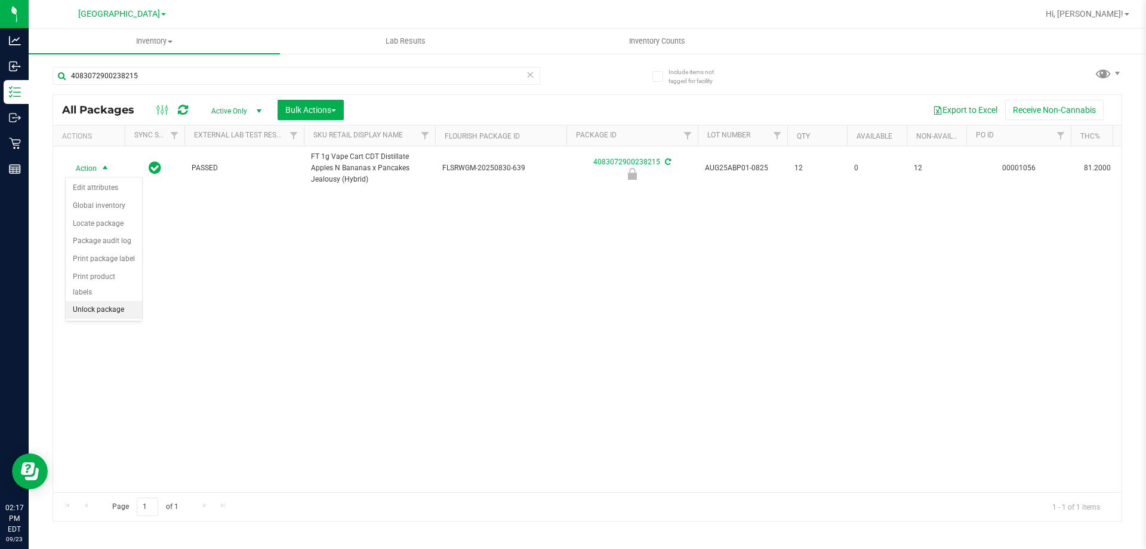
click at [119, 301] on li "Unlock package" at bounding box center [104, 310] width 76 height 18
drag, startPoint x: 99, startPoint y: 343, endPoint x: 40, endPoint y: 403, distance: 84.0
drag, startPoint x: 40, startPoint y: 403, endPoint x: 203, endPoint y: 376, distance: 165.2
drag, startPoint x: 203, startPoint y: 376, endPoint x: 637, endPoint y: 297, distance: 441.7
click at [637, 297] on div "Action Action Adjust qty Create package Edit attributes Global inventory Locate…" at bounding box center [587, 319] width 1068 height 346
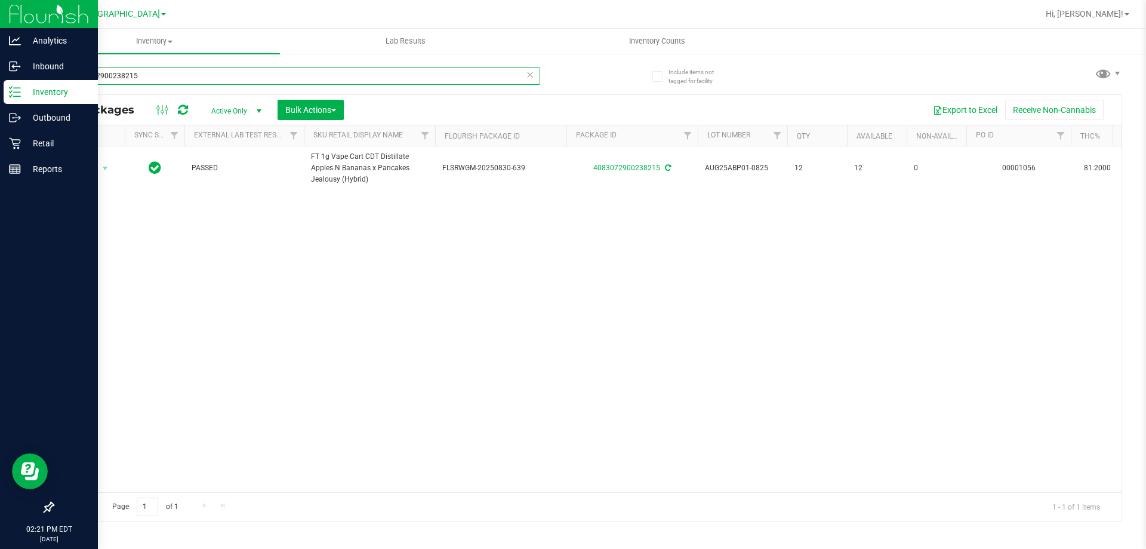
drag, startPoint x: 173, startPoint y: 73, endPoint x: 0, endPoint y: 11, distance: 184.1
click at [0, 29] on div "Analytics Inbound Inventory Outbound Retail Reports 02:21 PM EDT [DATE] 09/23 […" at bounding box center [573, 274] width 1146 height 549
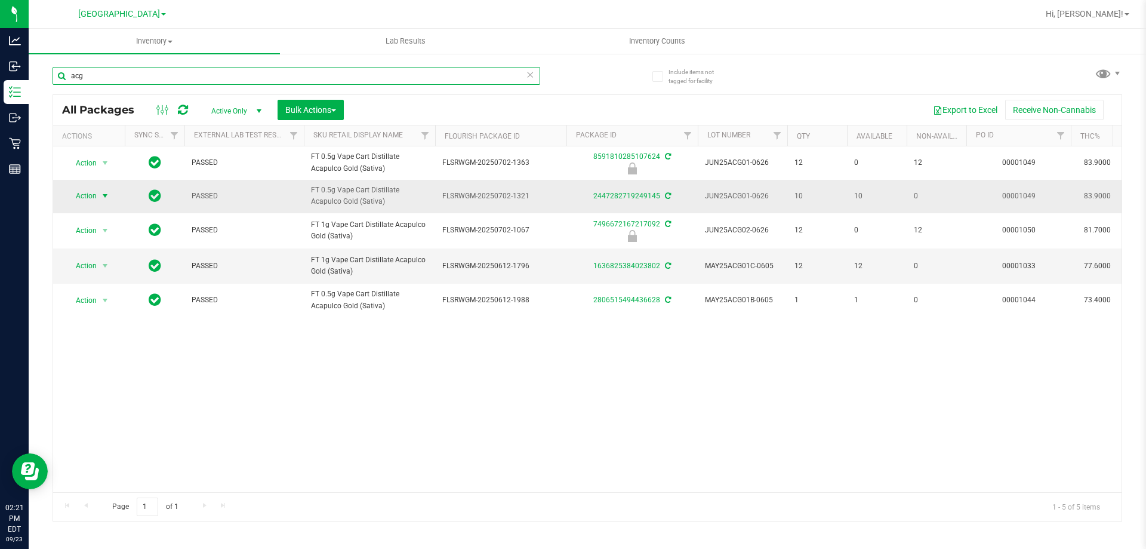
type input "acg"
click at [109, 198] on span "select" at bounding box center [105, 196] width 10 height 10
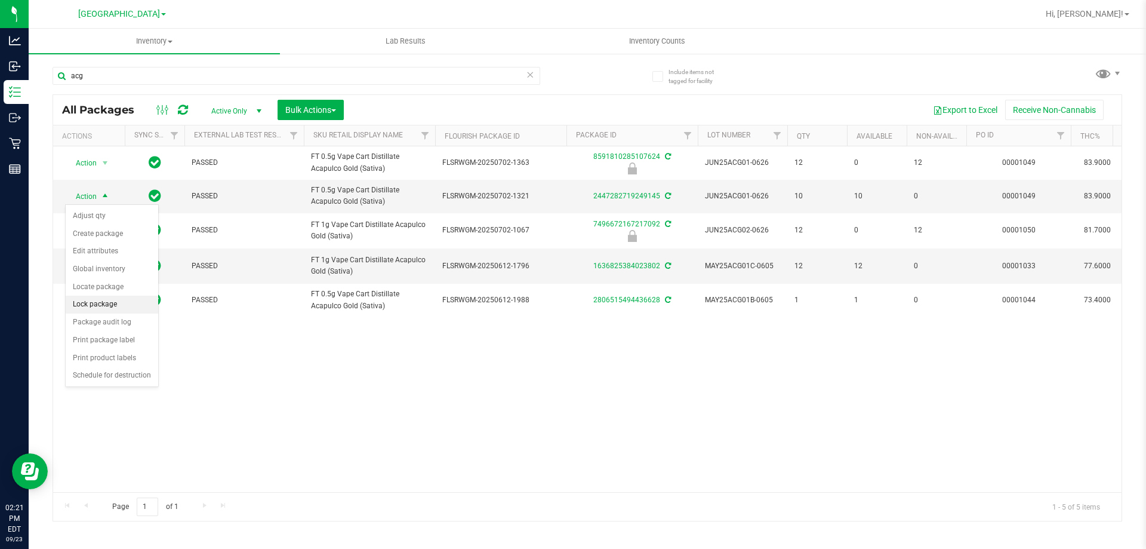
click at [110, 300] on li "Lock package" at bounding box center [112, 304] width 93 height 18
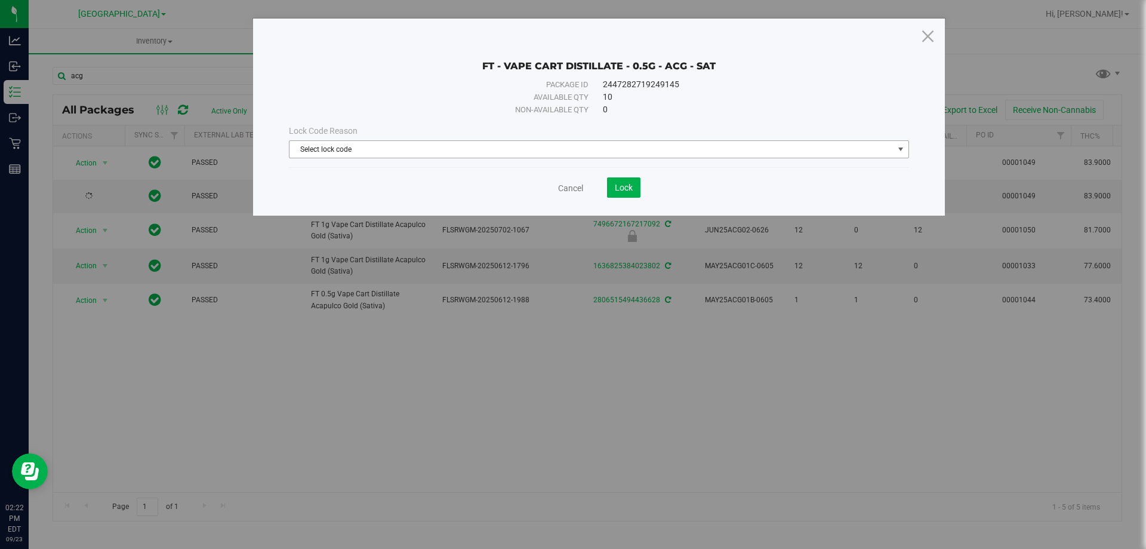
click at [331, 156] on span "Select lock code" at bounding box center [591, 149] width 604 height 17
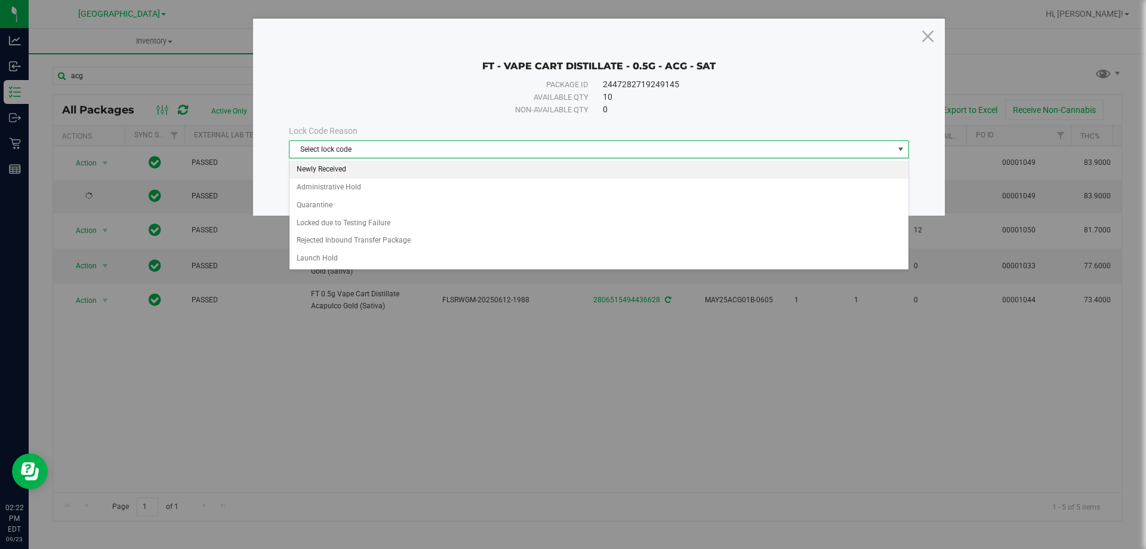
click at [336, 167] on li "Newly Received" at bounding box center [598, 170] width 619 height 18
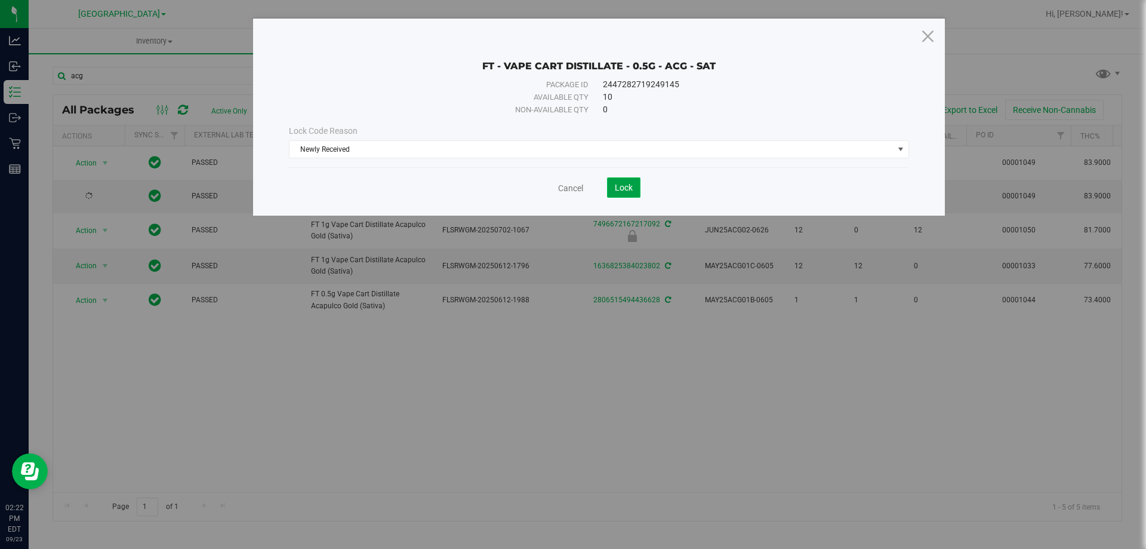
click at [621, 194] on button "Lock" at bounding box center [623, 187] width 33 height 20
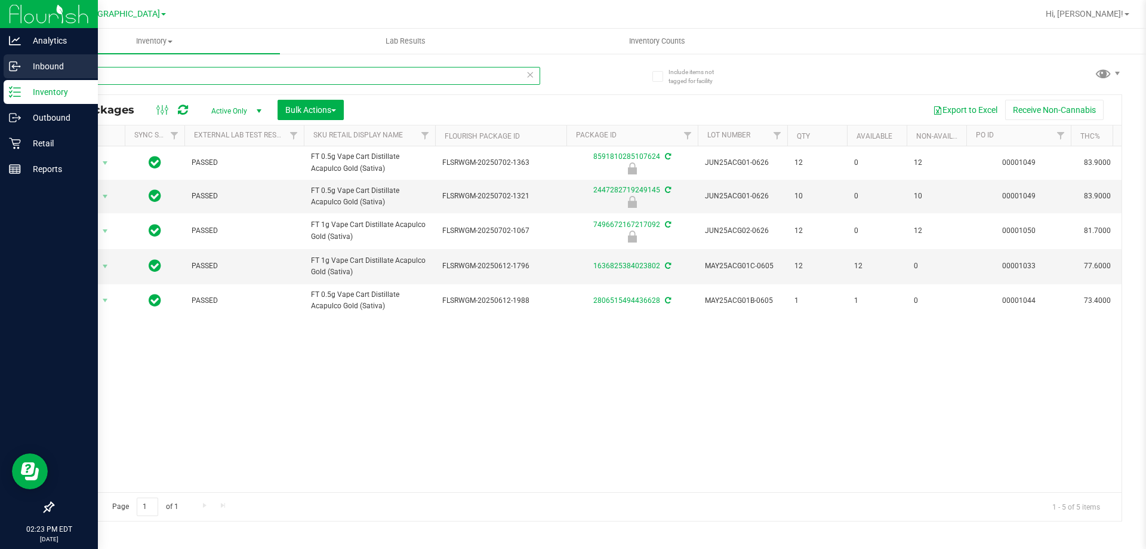
drag, startPoint x: 173, startPoint y: 78, endPoint x: 0, endPoint y: 69, distance: 172.8
click at [0, 70] on div "Analytics Inbound Inventory Outbound Retail Reports 02:23 PM EDT [DATE] 09/23 […" at bounding box center [573, 274] width 1146 height 549
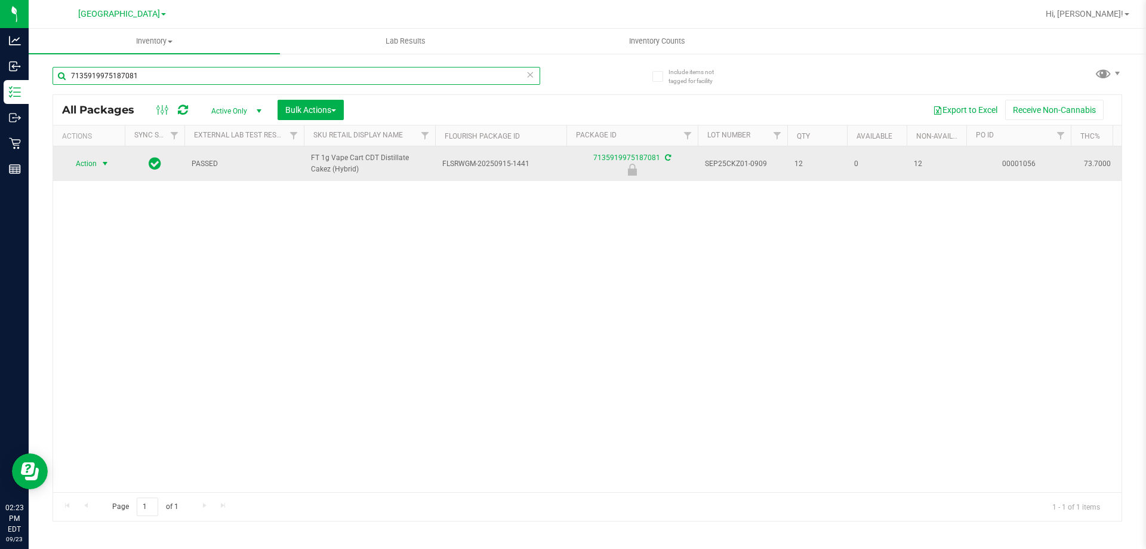
type input "7135919975187081"
click at [96, 162] on span "Action" at bounding box center [81, 163] width 32 height 17
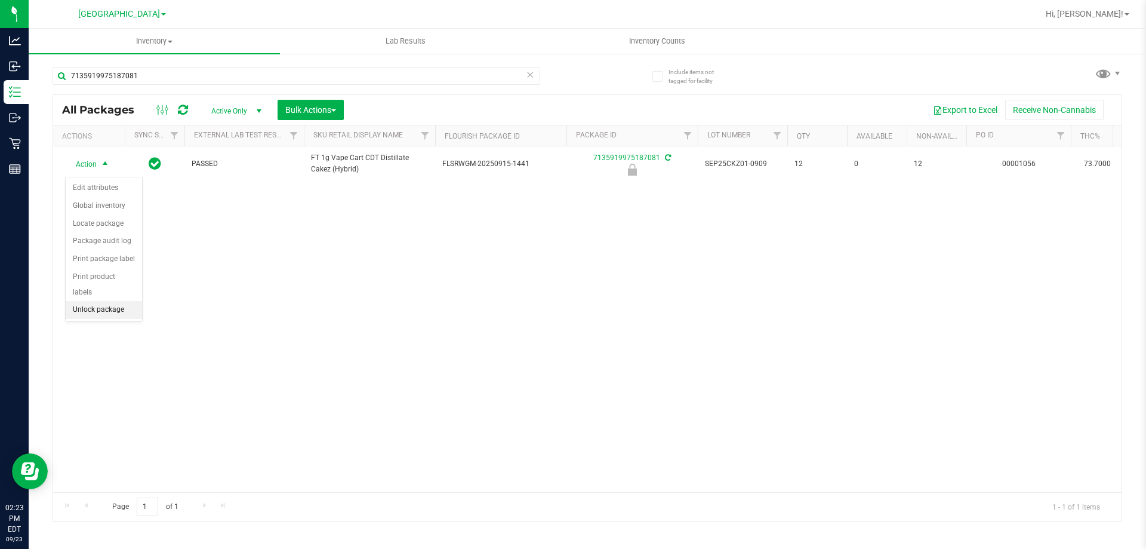
click at [100, 301] on li "Unlock package" at bounding box center [104, 310] width 76 height 18
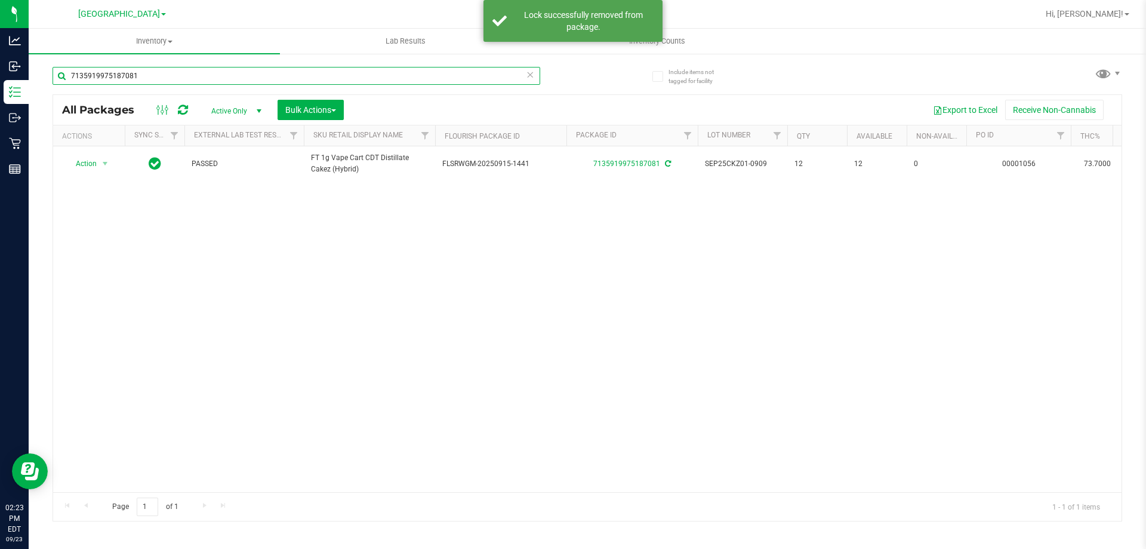
drag, startPoint x: 194, startPoint y: 76, endPoint x: 0, endPoint y: -72, distance: 244.4
click at [0, 0] on html "Analytics Inbound Inventory Outbound Retail Reports 02:23 PM EDT [DATE] 09/23 […" at bounding box center [573, 274] width 1146 height 549
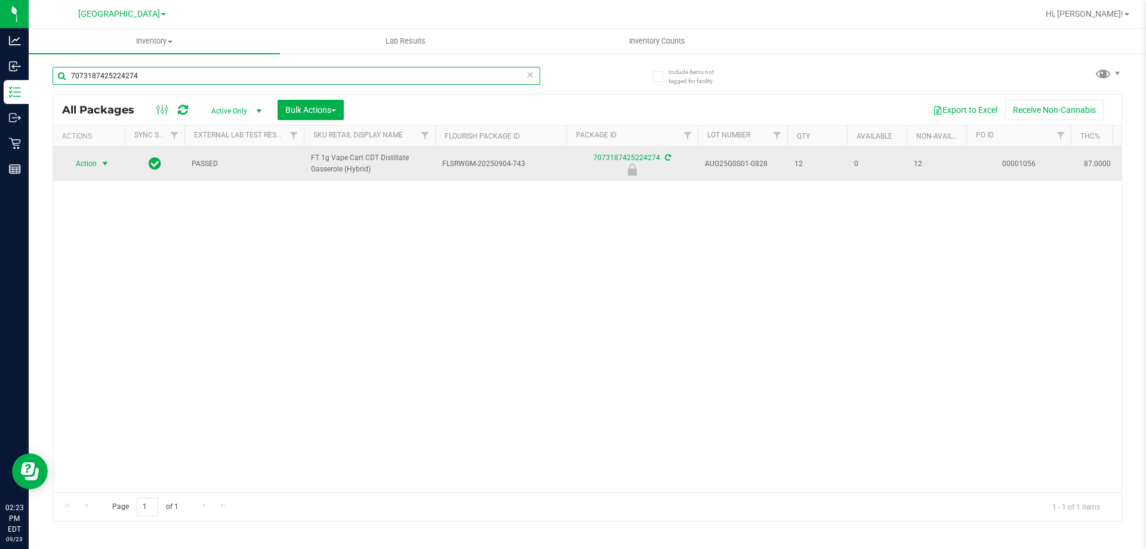
type input "7073187425224274"
click at [99, 159] on span "select" at bounding box center [105, 163] width 15 height 17
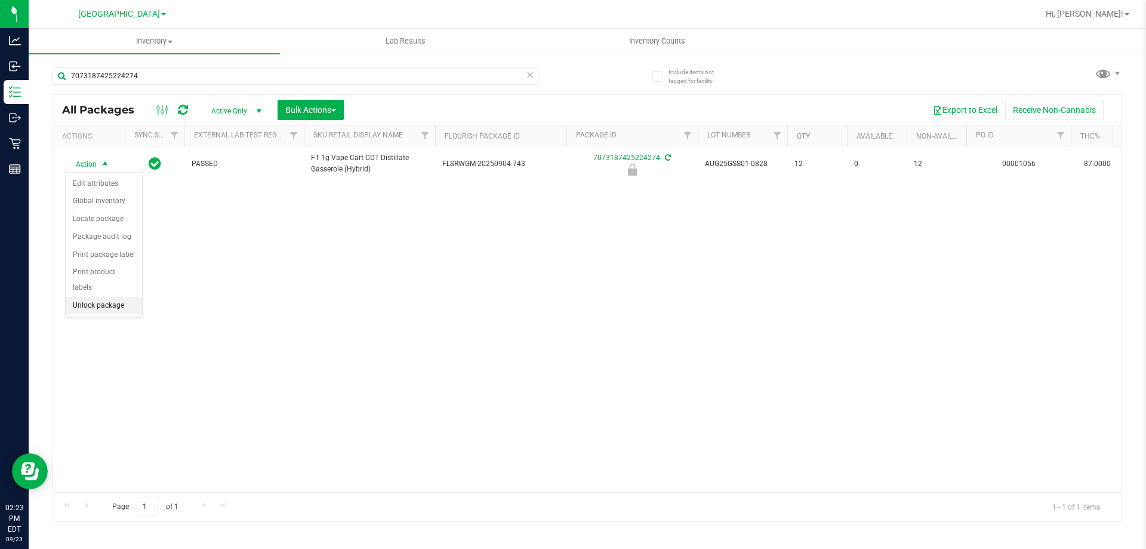
click at [97, 297] on li "Unlock package" at bounding box center [104, 306] width 76 height 18
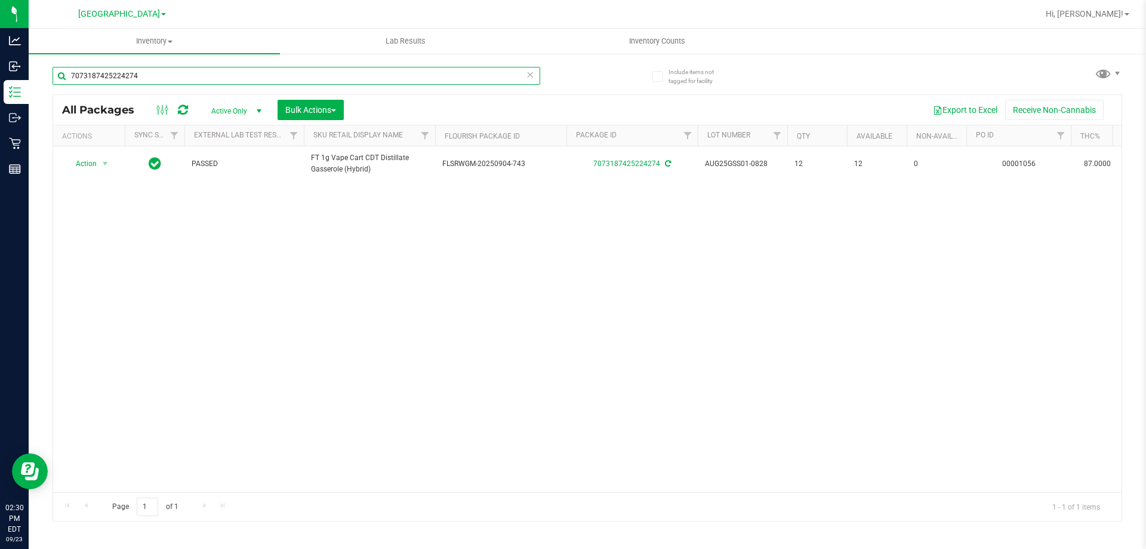
drag, startPoint x: 242, startPoint y: 81, endPoint x: 0, endPoint y: -72, distance: 286.3
click at [0, 0] on html "Analytics Inbound Inventory Outbound Retail Reports 02:30 PM EDT [DATE] 09/23 […" at bounding box center [573, 274] width 1146 height 549
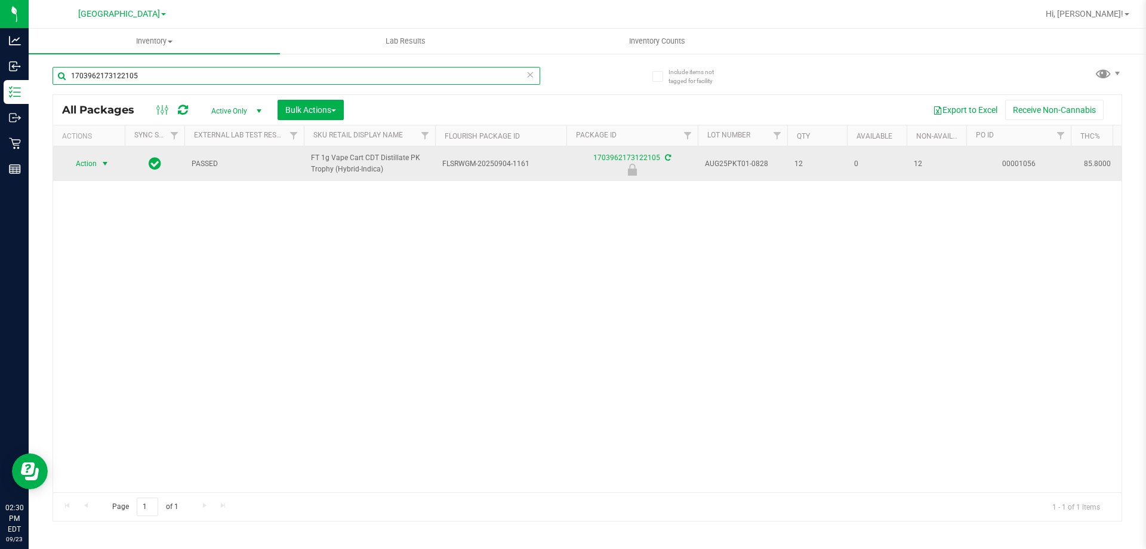
type input "1703962173122105"
click at [98, 164] on span "select" at bounding box center [105, 163] width 15 height 17
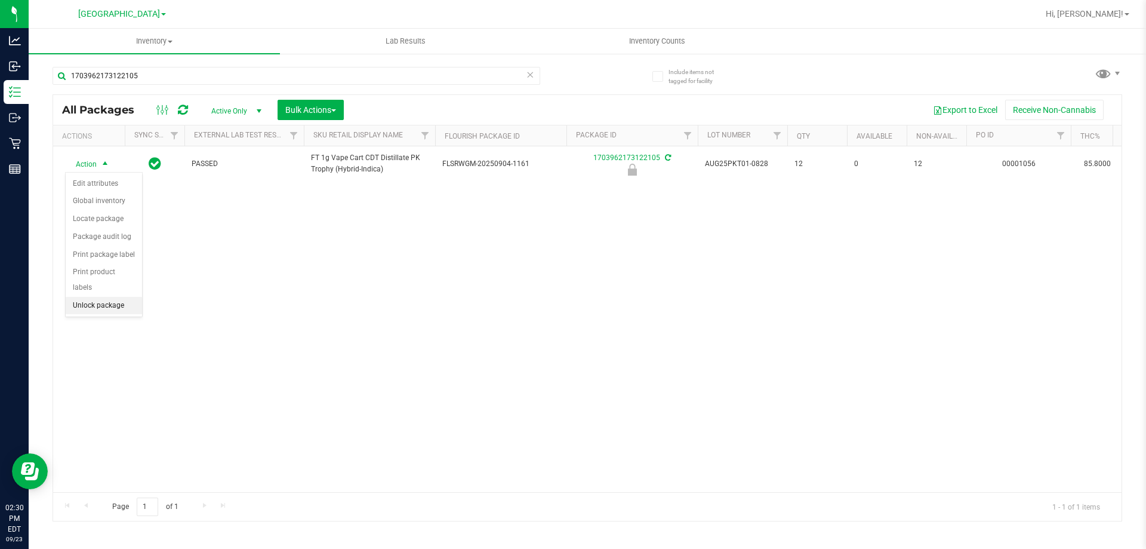
click at [109, 297] on li "Unlock package" at bounding box center [104, 306] width 76 height 18
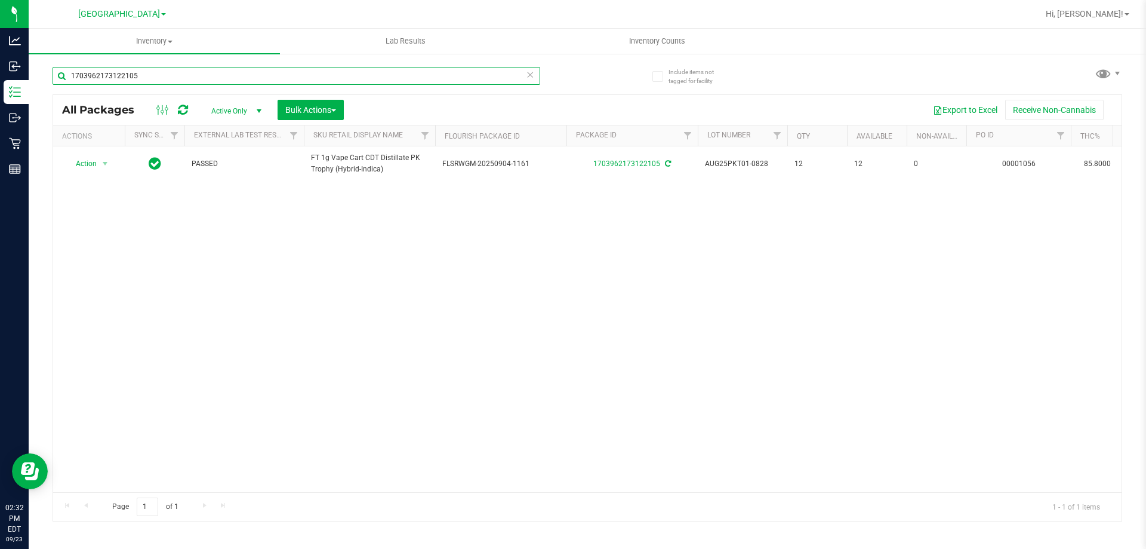
drag, startPoint x: 198, startPoint y: 78, endPoint x: 0, endPoint y: -72, distance: 248.3
click at [0, 0] on html "Analytics Inbound Inventory Outbound Retail Reports 02:32 PM EDT [DATE] 09/23 […" at bounding box center [573, 274] width 1146 height 549
type input "2505522867127866"
click at [91, 163] on span "Action" at bounding box center [81, 163] width 32 height 17
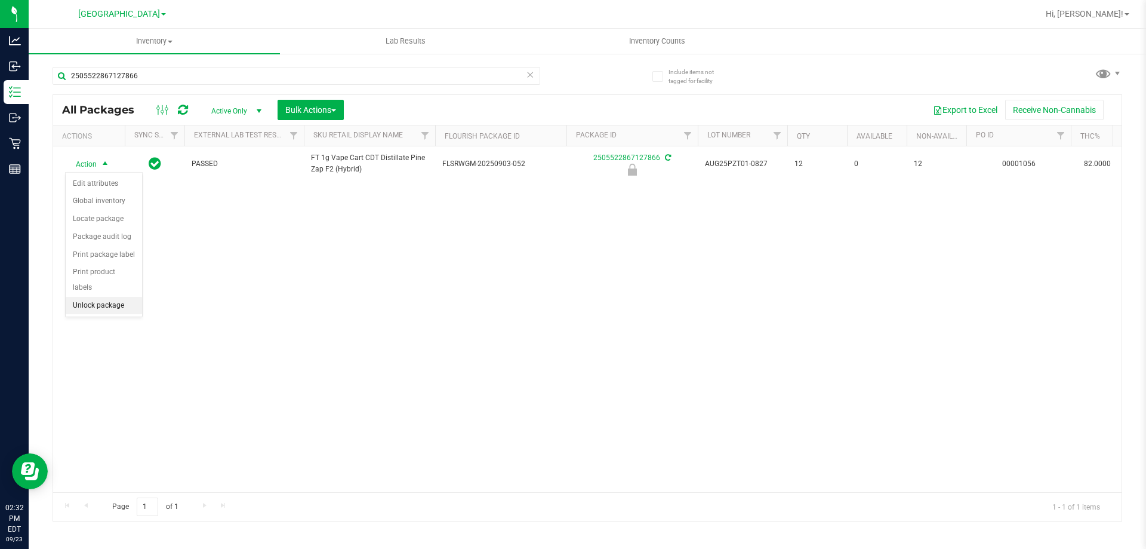
click at [130, 297] on li "Unlock package" at bounding box center [104, 306] width 76 height 18
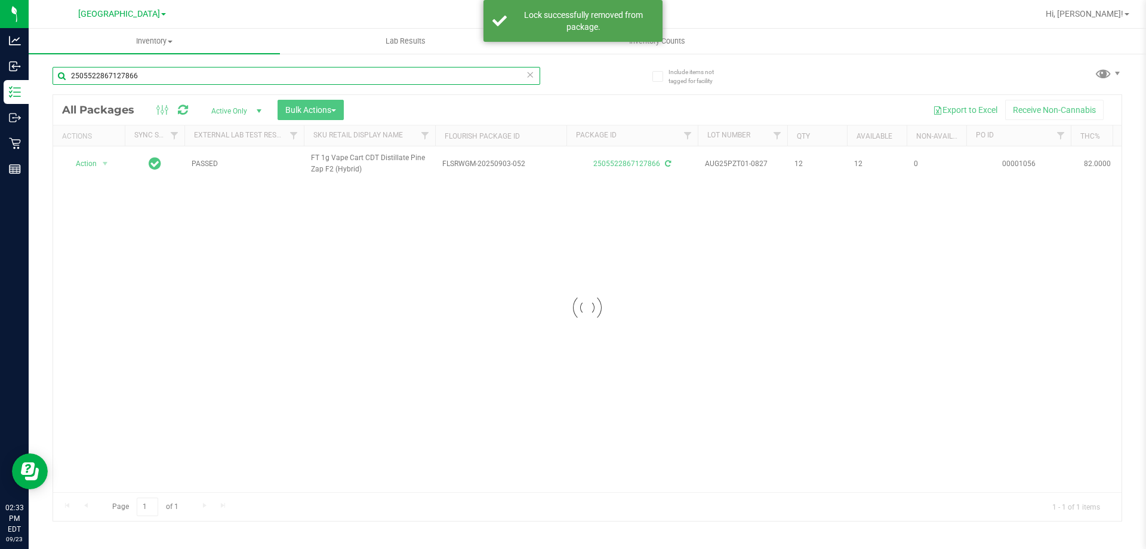
drag, startPoint x: 204, startPoint y: 72, endPoint x: 0, endPoint y: -72, distance: 249.7
click at [0, 0] on html "Analytics Inbound Inventory Outbound Retail Reports 02:33 PM EDT [DATE] 09/23 […" at bounding box center [573, 274] width 1146 height 549
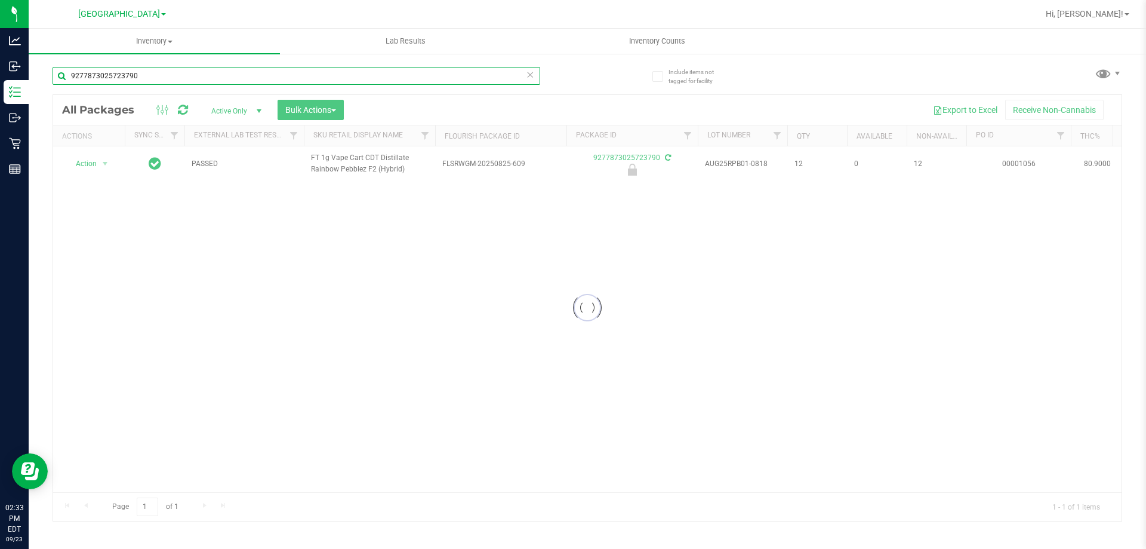
type input "9277873025723790"
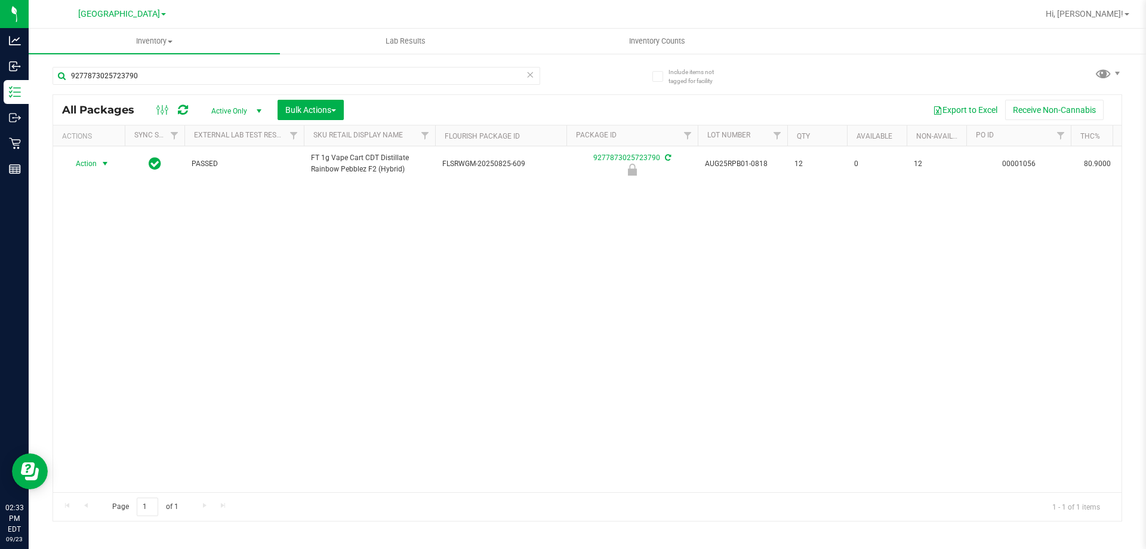
click at [106, 167] on span "select" at bounding box center [105, 164] width 10 height 10
click at [122, 301] on li "Unlock package" at bounding box center [104, 310] width 76 height 18
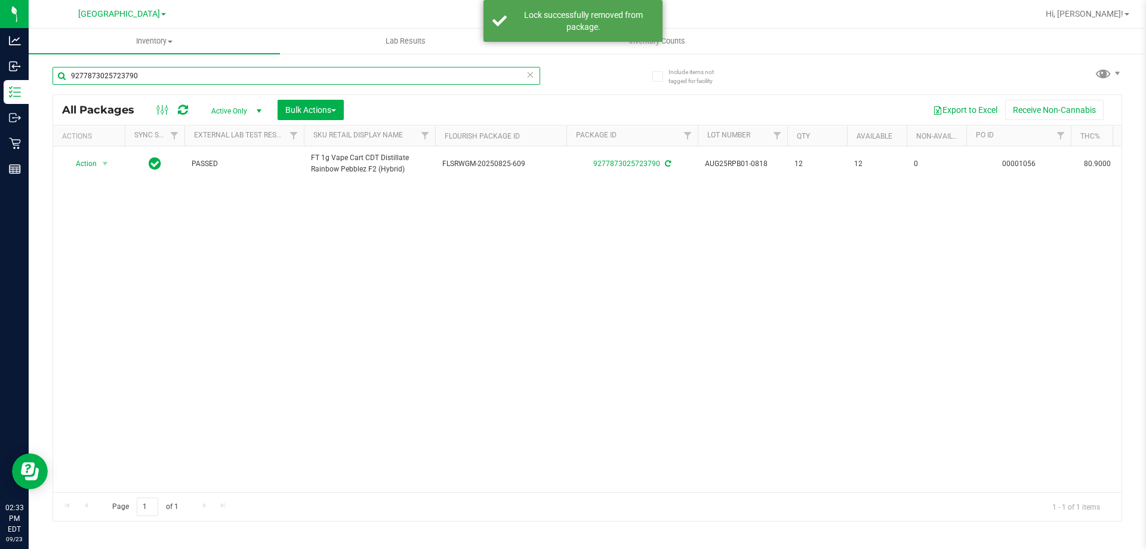
drag, startPoint x: 243, startPoint y: 83, endPoint x: 0, endPoint y: -27, distance: 266.6
click at [0, 0] on html "Analytics Inbound Inventory Outbound Retail Reports 02:33 PM EDT [DATE] 09/23 […" at bounding box center [573, 274] width 1146 height 549
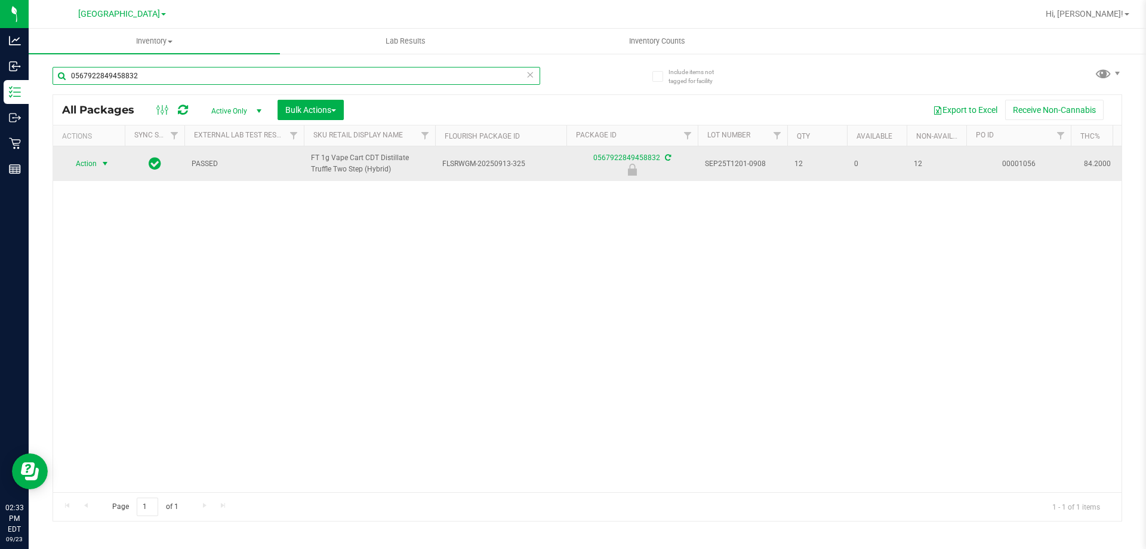
type input "0567922849458832"
click at [104, 166] on span "select" at bounding box center [105, 164] width 10 height 10
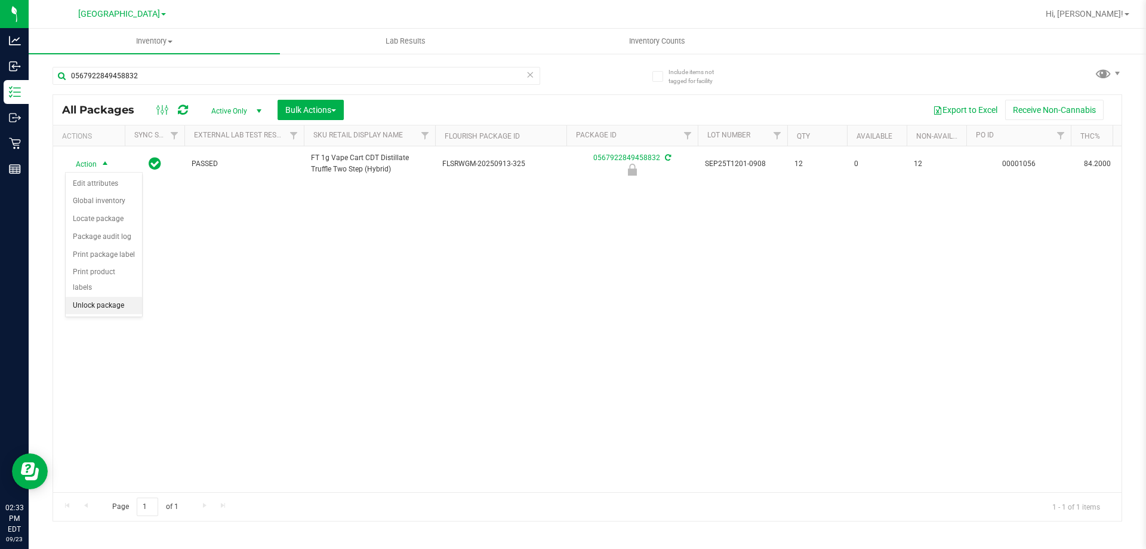
click at [100, 297] on li "Unlock package" at bounding box center [104, 306] width 76 height 18
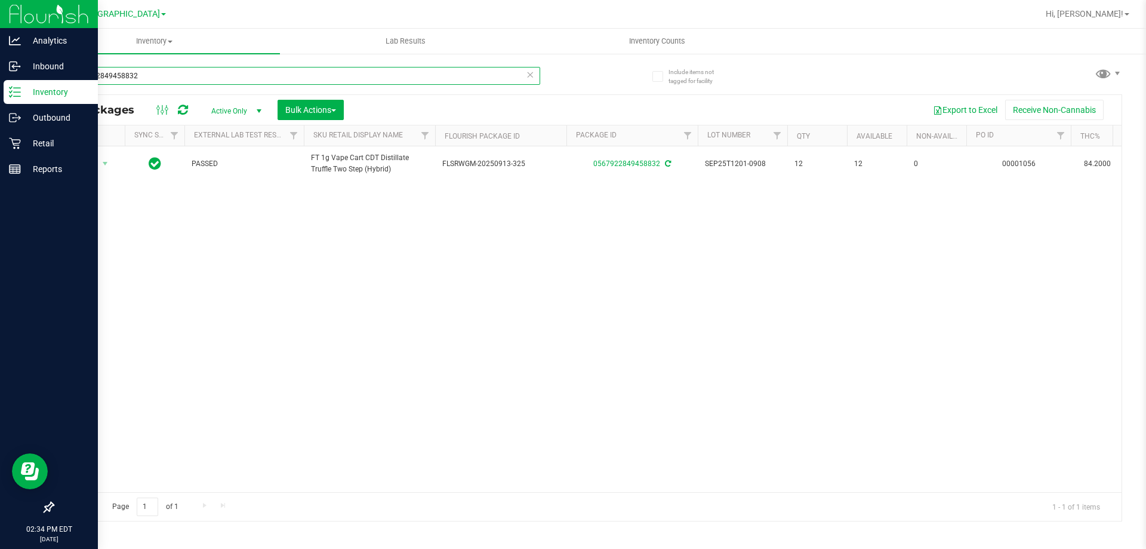
drag, startPoint x: 174, startPoint y: 75, endPoint x: 0, endPoint y: 21, distance: 182.4
click at [0, 21] on div "Analytics Inbound Inventory Outbound Retail Reports 02:34 PM EDT [DATE] 09/23 […" at bounding box center [573, 274] width 1146 height 549
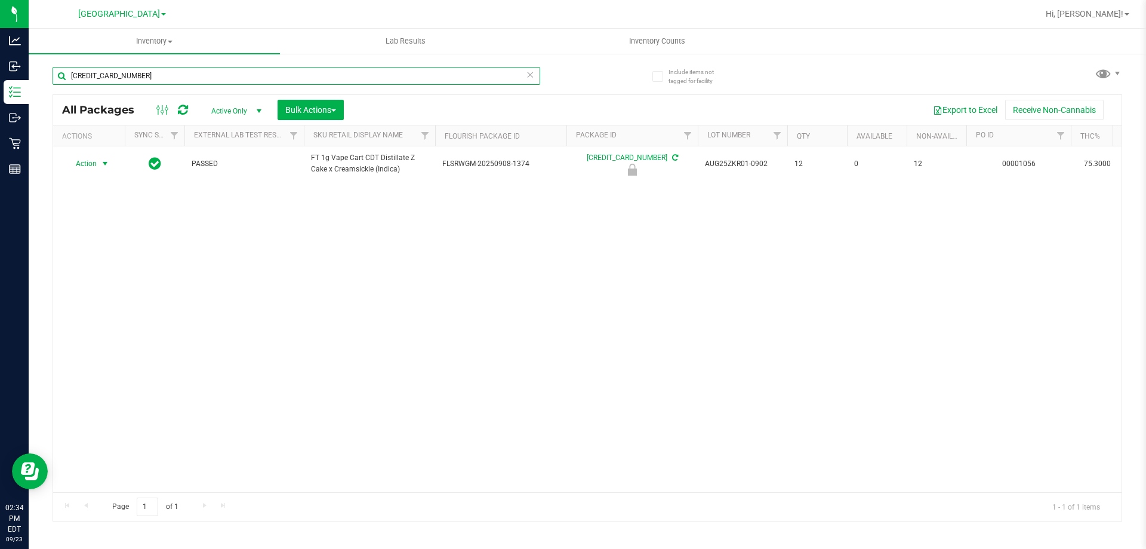
type input "[CREDIT_CARD_NUMBER]"
click at [101, 165] on span "select" at bounding box center [105, 164] width 10 height 10
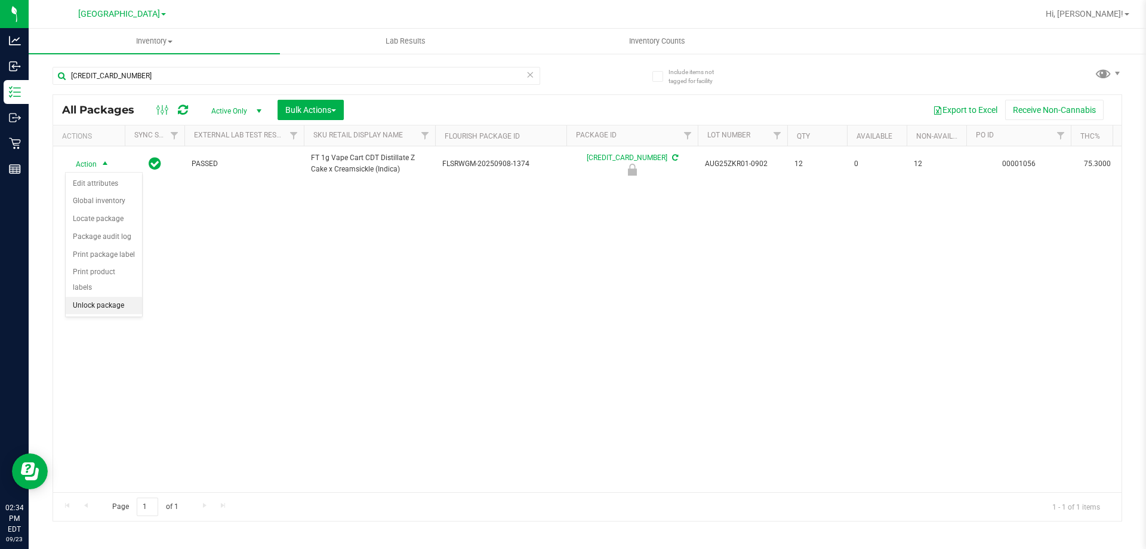
click at [123, 297] on li "Unlock package" at bounding box center [104, 306] width 76 height 18
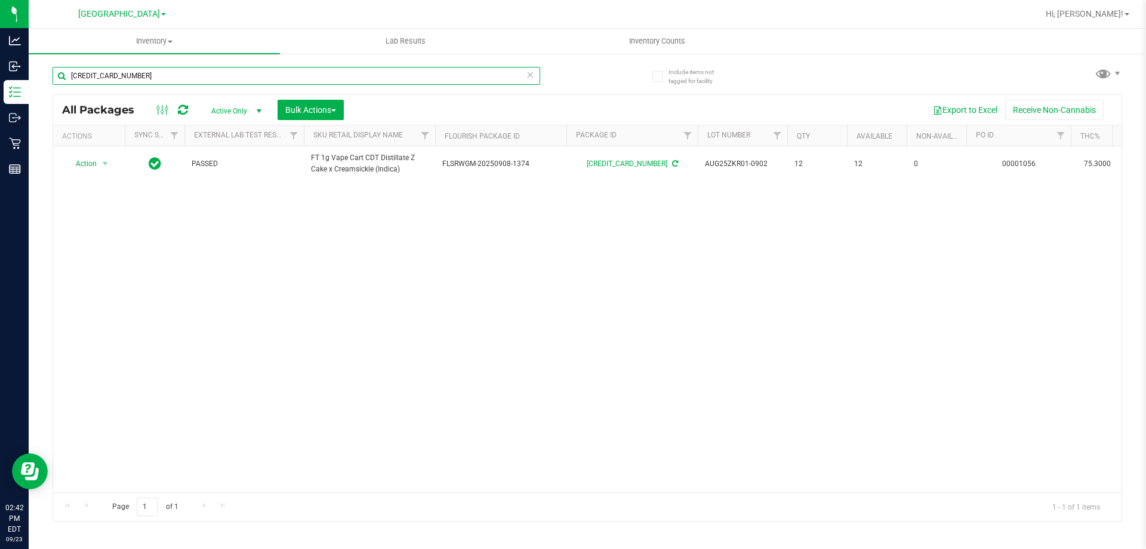
drag, startPoint x: 178, startPoint y: 78, endPoint x: 0, endPoint y: -50, distance: 219.5
click at [0, 0] on html "Analytics Inbound Inventory Outbound Retail Reports 02:42 PM EDT [DATE] 09/23 […" at bounding box center [573, 274] width 1146 height 549
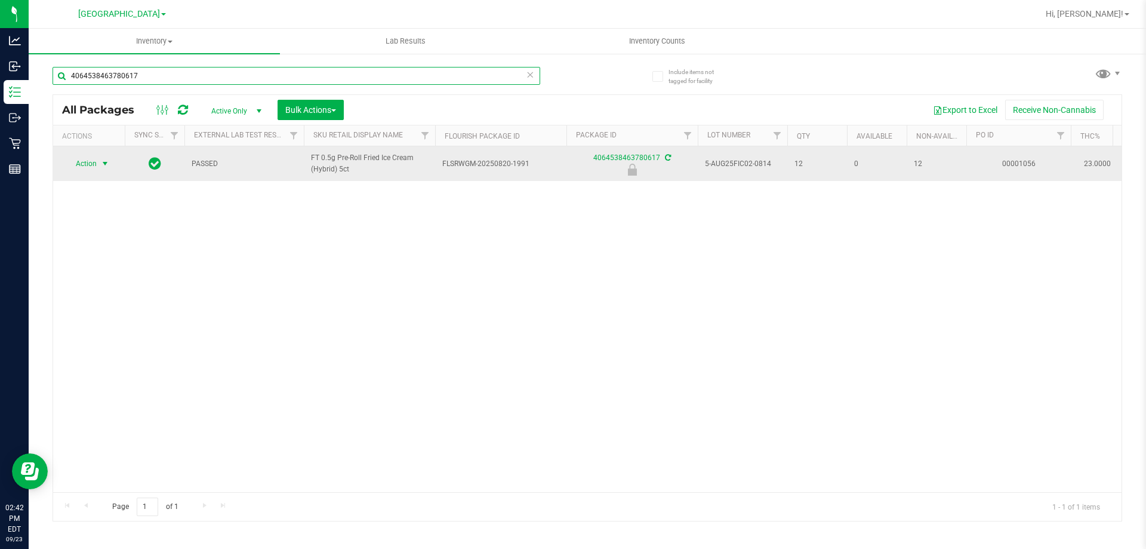
type input "4064538463780617"
click at [104, 165] on span "select" at bounding box center [105, 164] width 10 height 10
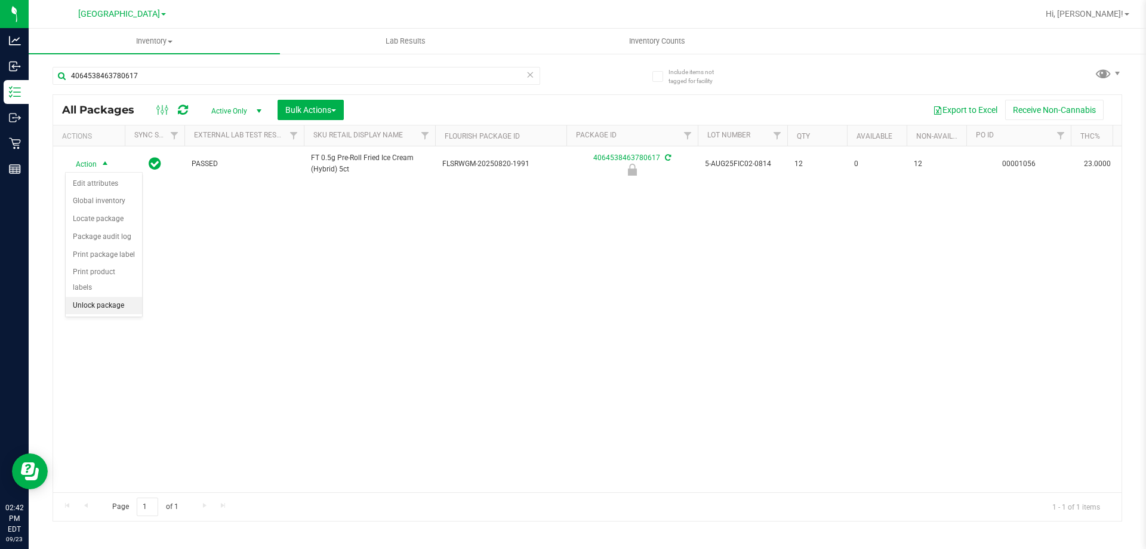
drag, startPoint x: 119, startPoint y: 289, endPoint x: 121, endPoint y: 279, distance: 10.4
click at [121, 297] on li "Unlock package" at bounding box center [104, 306] width 76 height 18
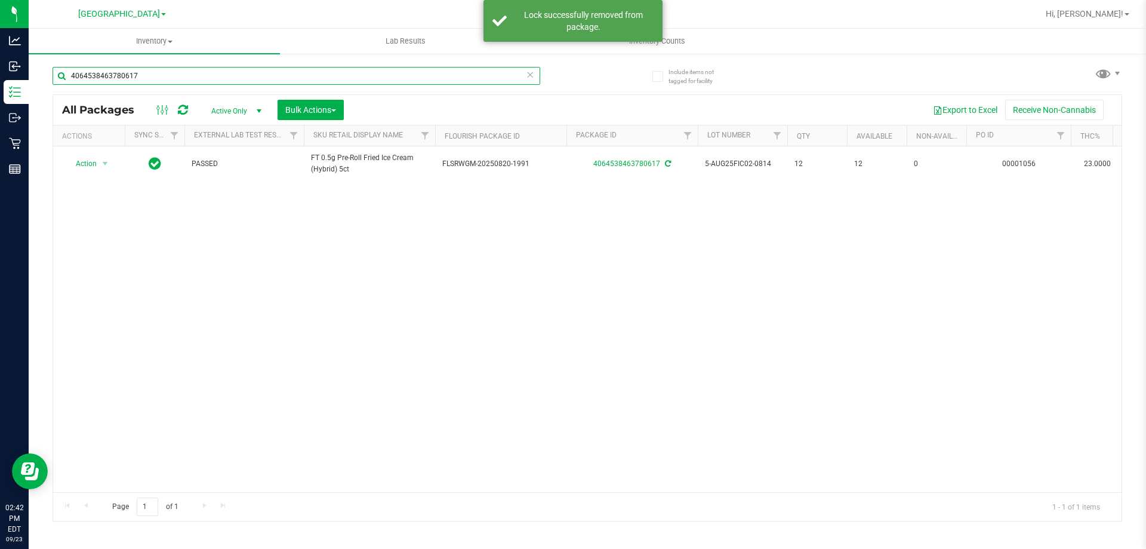
drag, startPoint x: 159, startPoint y: 72, endPoint x: 0, endPoint y: -2, distance: 175.7
click at [0, 0] on html "Analytics Inbound Inventory Outbound Retail Reports 02:42 PM EDT [DATE] 09/23 […" at bounding box center [573, 274] width 1146 height 549
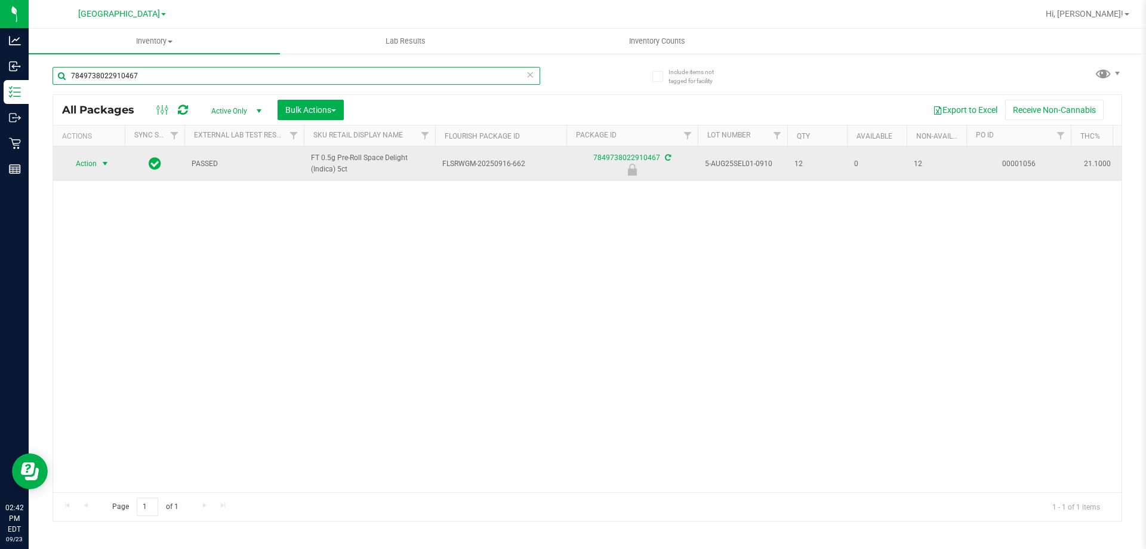
type input "7849738022910467"
click at [106, 168] on span "select" at bounding box center [105, 164] width 10 height 10
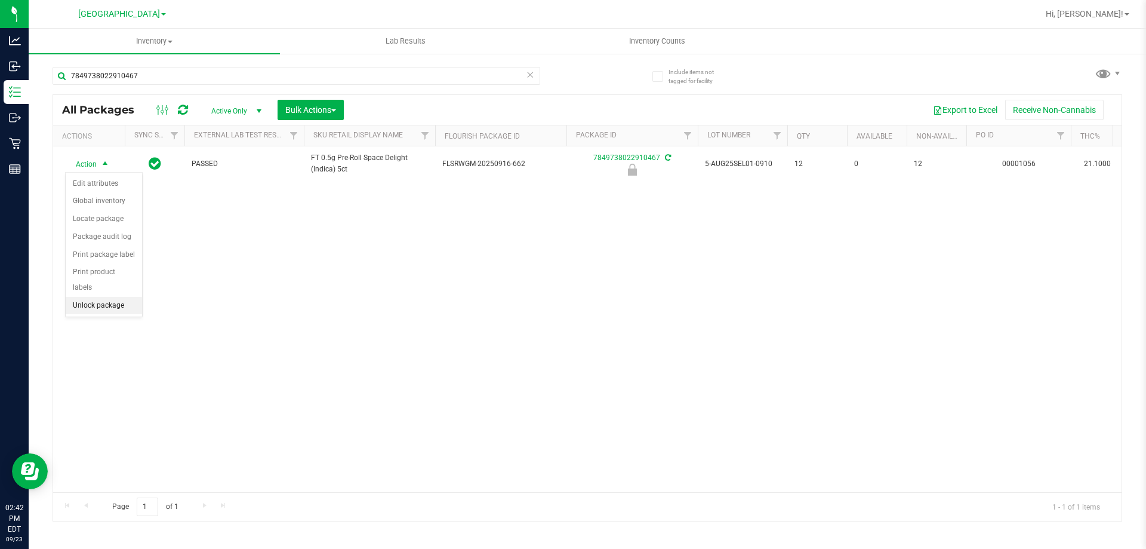
click at [127, 297] on li "Unlock package" at bounding box center [104, 306] width 76 height 18
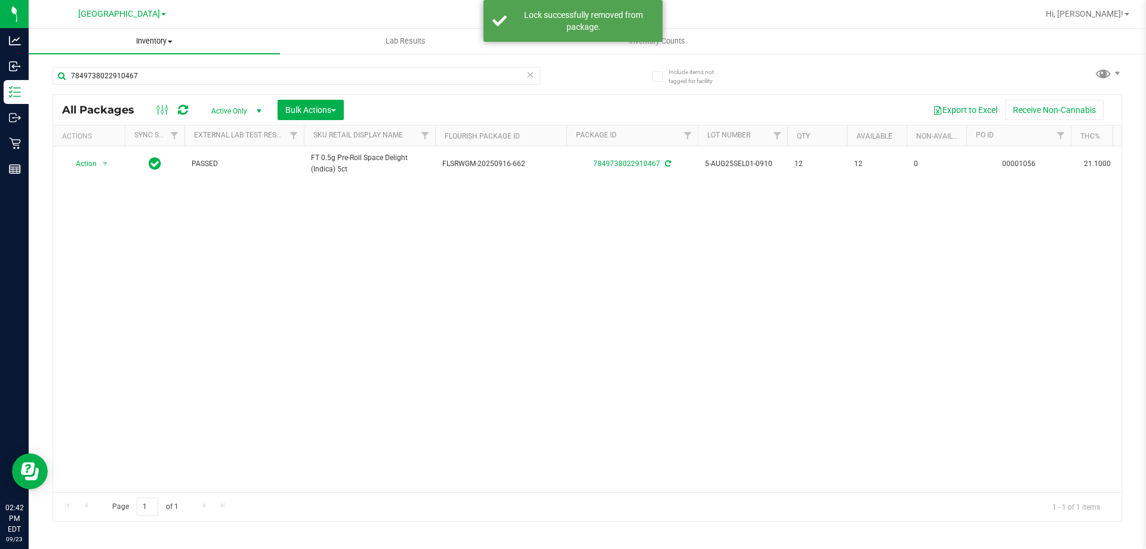
drag, startPoint x: 215, startPoint y: 50, endPoint x: 200, endPoint y: 76, distance: 30.2
click at [215, 50] on uib-tab-heading "Inventory All packages All inventory Waste log Create inventory" at bounding box center [154, 41] width 251 height 25
click at [342, 63] on div "7849738022910467" at bounding box center [320, 75] width 535 height 38
click at [327, 87] on div "7849738022910467" at bounding box center [297, 80] width 488 height 27
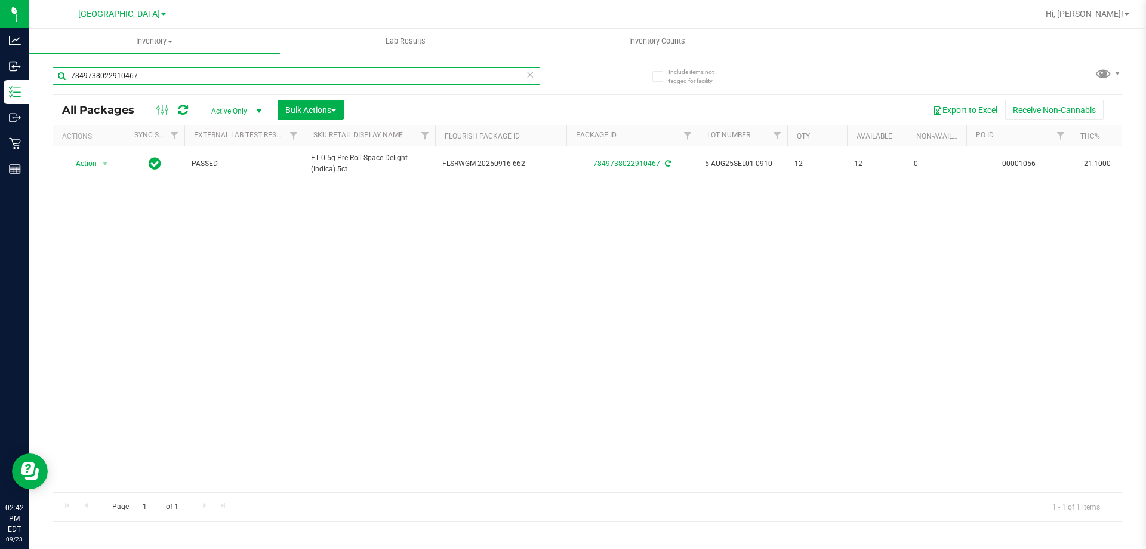
drag, startPoint x: 323, startPoint y: 82, endPoint x: 0, endPoint y: -61, distance: 353.3
click at [0, 0] on html "Analytics Inbound Inventory Outbound Retail Reports 02:42 PM EDT [DATE] 09/23 […" at bounding box center [573, 274] width 1146 height 549
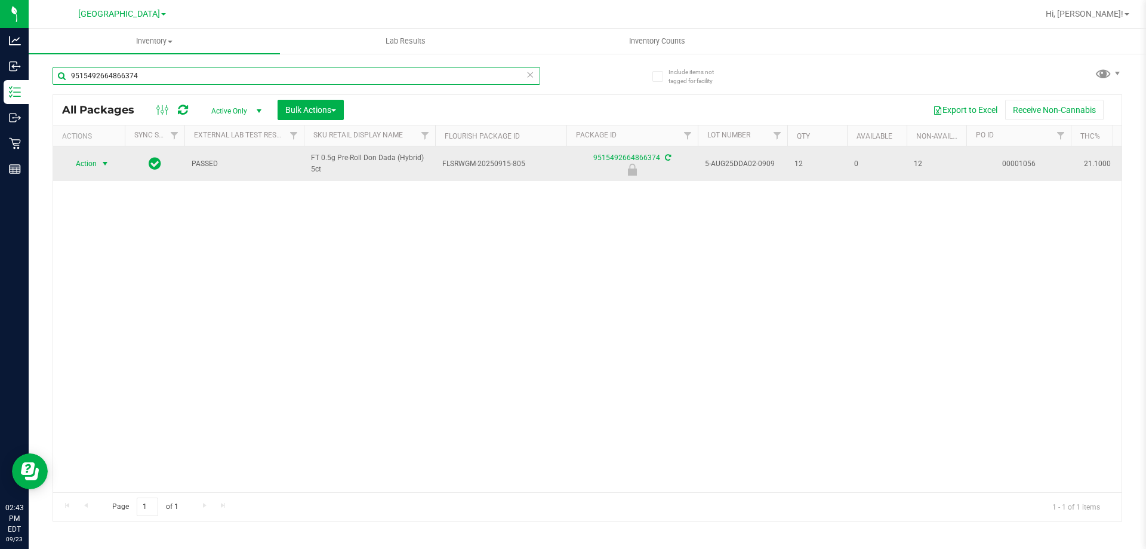
type input "9515492664866374"
click at [101, 161] on span "select" at bounding box center [105, 164] width 10 height 10
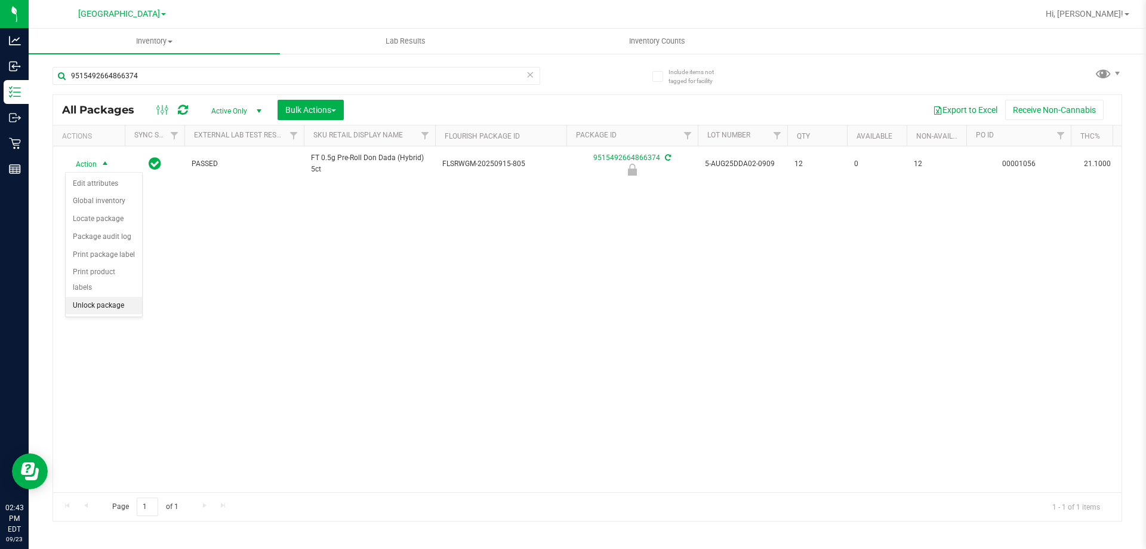
click at [110, 297] on li "Unlock package" at bounding box center [104, 306] width 76 height 18
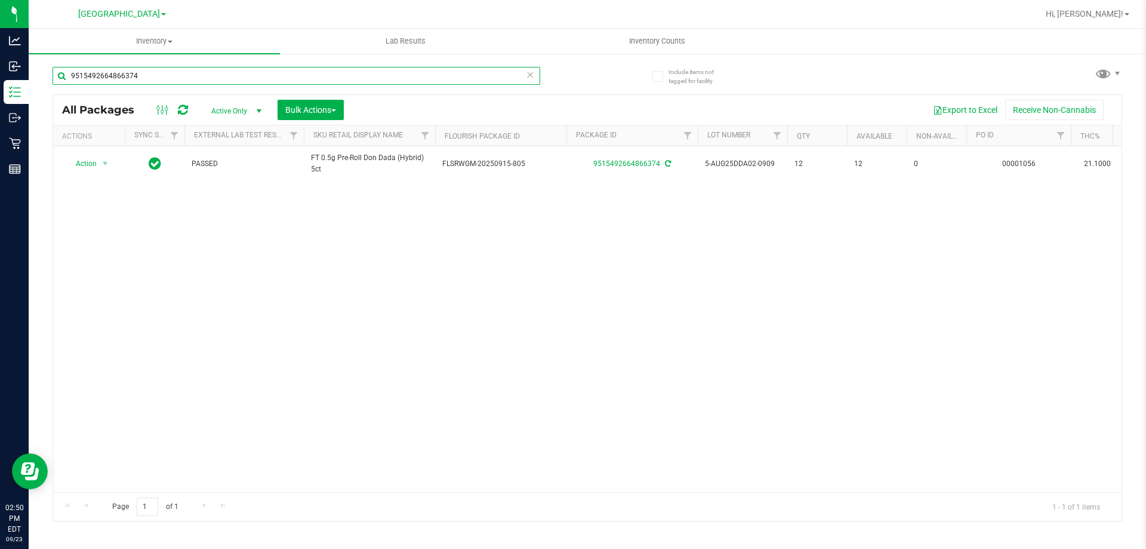
drag, startPoint x: 169, startPoint y: 73, endPoint x: 0, endPoint y: -72, distance: 222.6
click at [0, 0] on html "Analytics Inbound Inventory Outbound Retail Reports 02:50 PM EDT [DATE] 09/23 […" at bounding box center [573, 274] width 1146 height 549
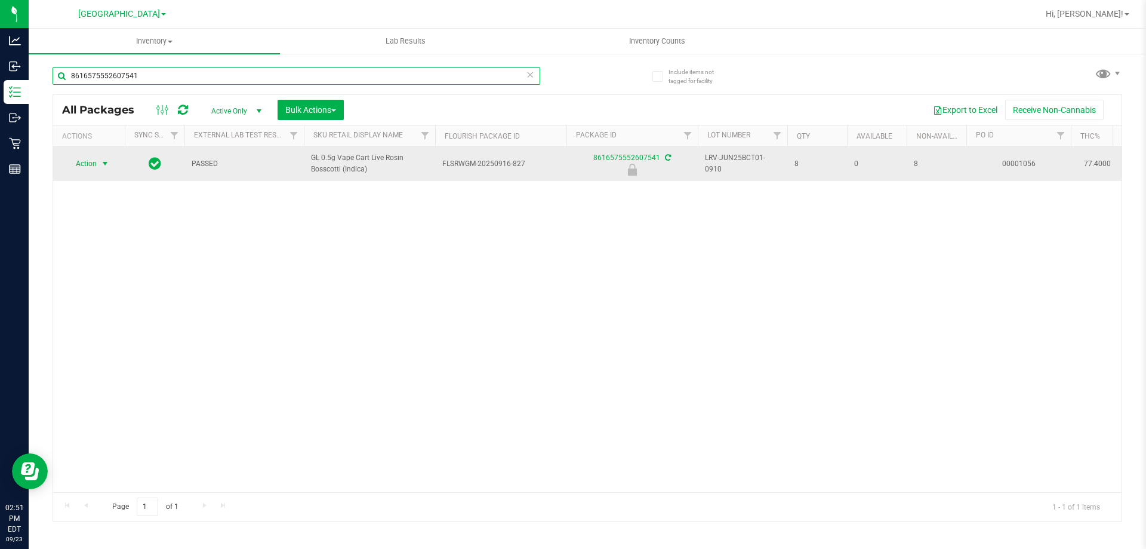
type input "8616575552607541"
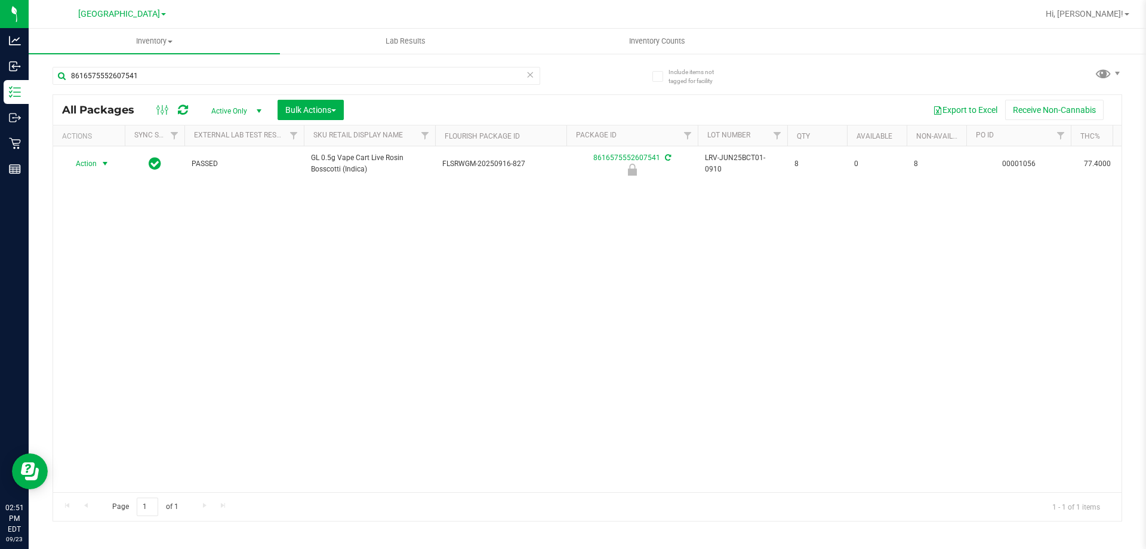
drag, startPoint x: 104, startPoint y: 166, endPoint x: 104, endPoint y: 178, distance: 12.5
click at [104, 166] on span "select" at bounding box center [105, 164] width 10 height 10
click at [102, 297] on li "Unlock package" at bounding box center [104, 306] width 76 height 18
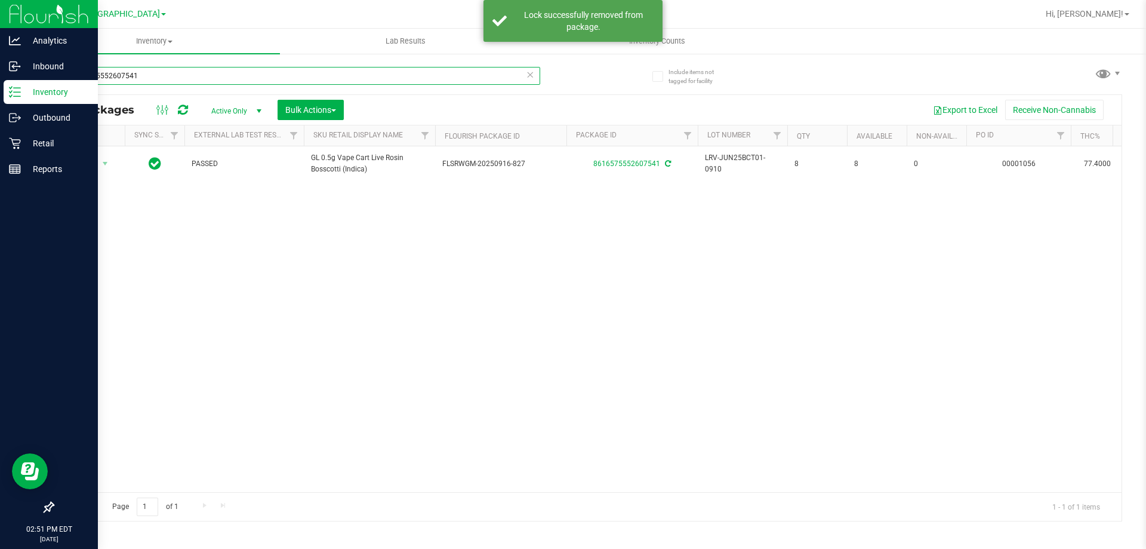
drag, startPoint x: 171, startPoint y: 78, endPoint x: 0, endPoint y: 81, distance: 170.7
click at [0, 85] on div "Analytics Inbound Inventory Outbound Retail Reports 02:51 PM EDT [DATE] 09/23 […" at bounding box center [573, 274] width 1146 height 549
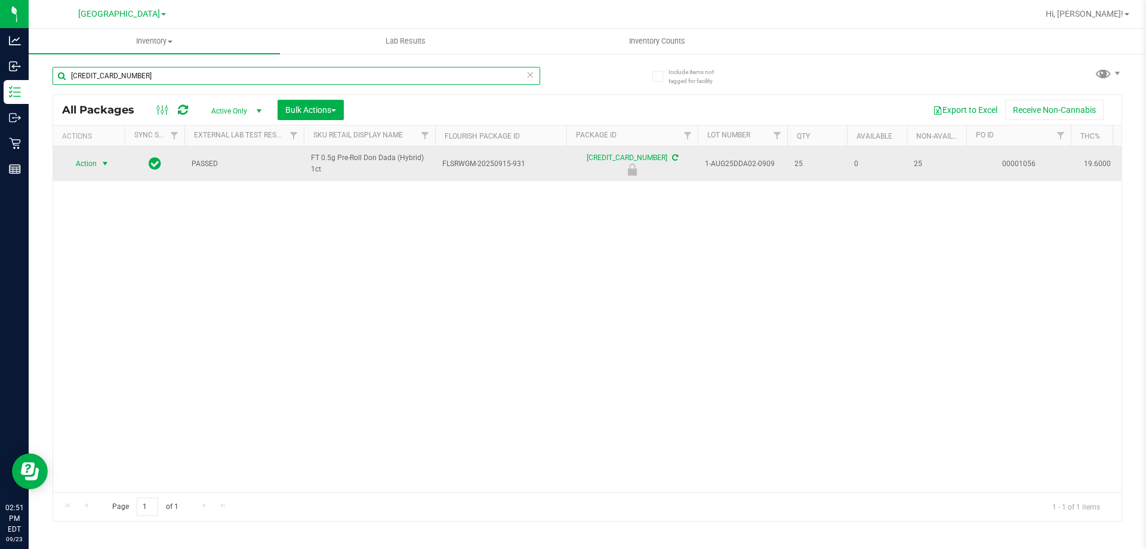
type input "[CREDIT_CARD_NUMBER]"
click at [93, 165] on span "Action" at bounding box center [81, 163] width 32 height 17
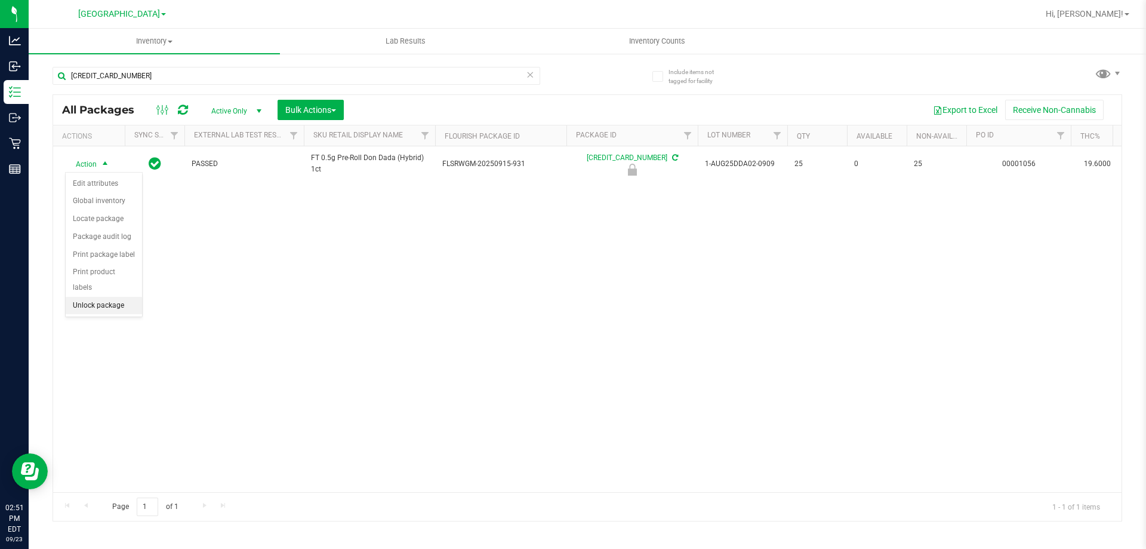
click at [120, 297] on li "Unlock package" at bounding box center [104, 306] width 76 height 18
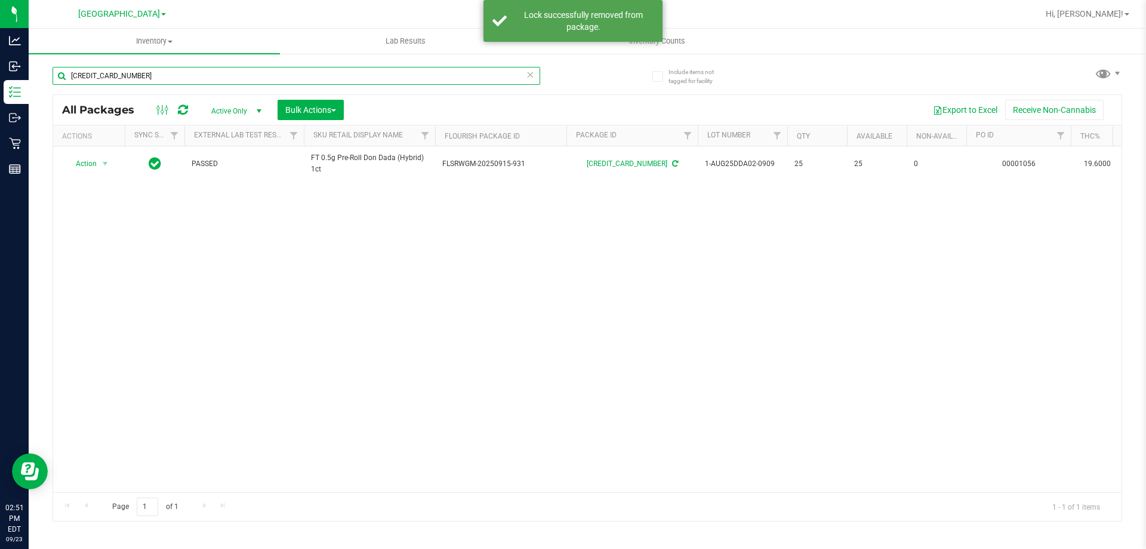
drag, startPoint x: 159, startPoint y: 69, endPoint x: 0, endPoint y: -72, distance: 213.1
click at [0, 0] on html "Analytics Inbound Inventory Outbound Retail Reports 02:51 PM EDT [DATE] 09/23 […" at bounding box center [573, 274] width 1146 height 549
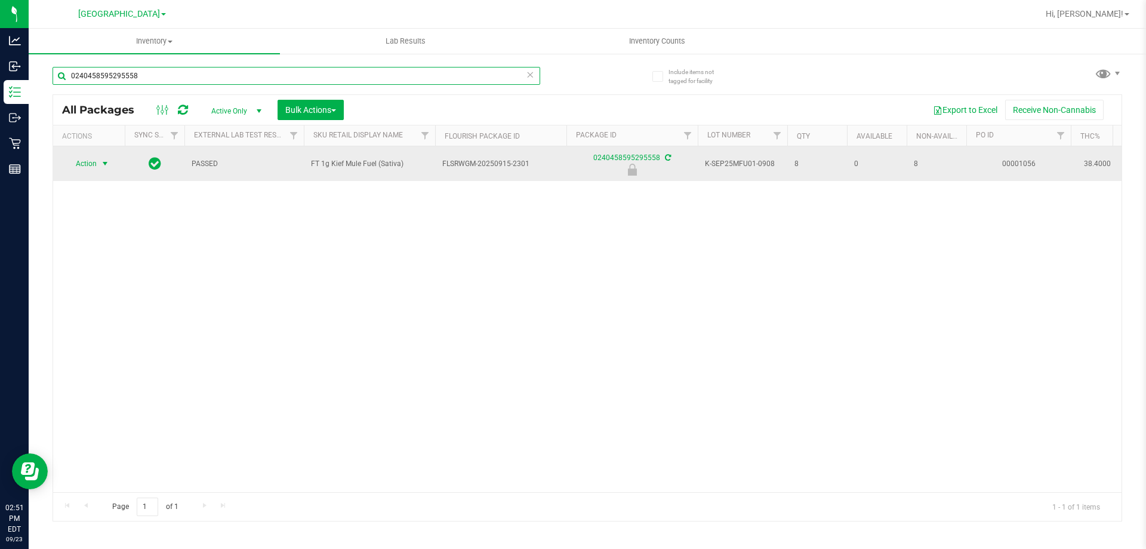
type input "0240458595295558"
click at [106, 162] on span "select" at bounding box center [105, 164] width 10 height 10
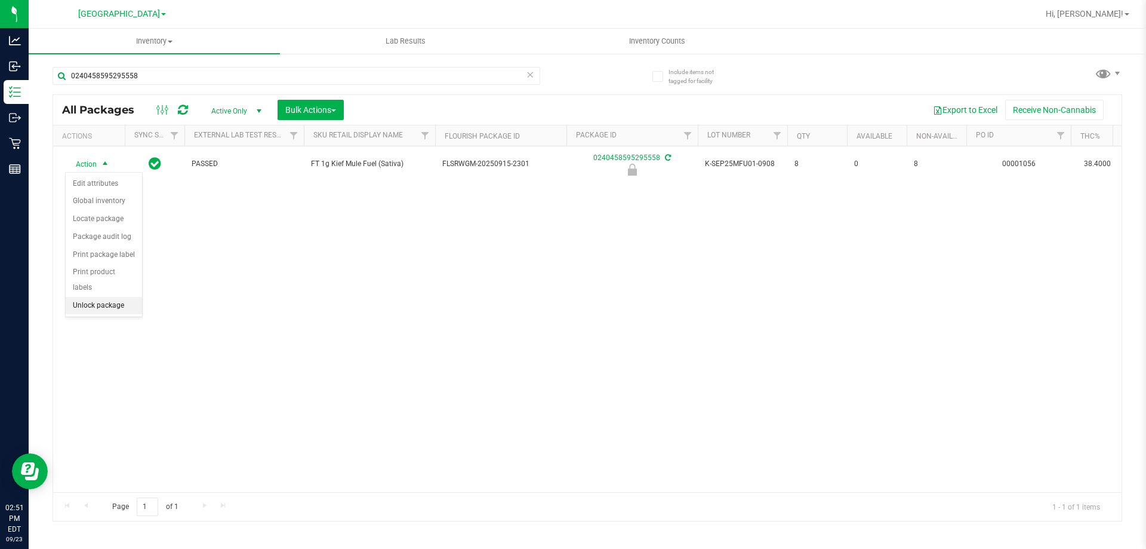
click at [127, 297] on li "Unlock package" at bounding box center [104, 306] width 76 height 18
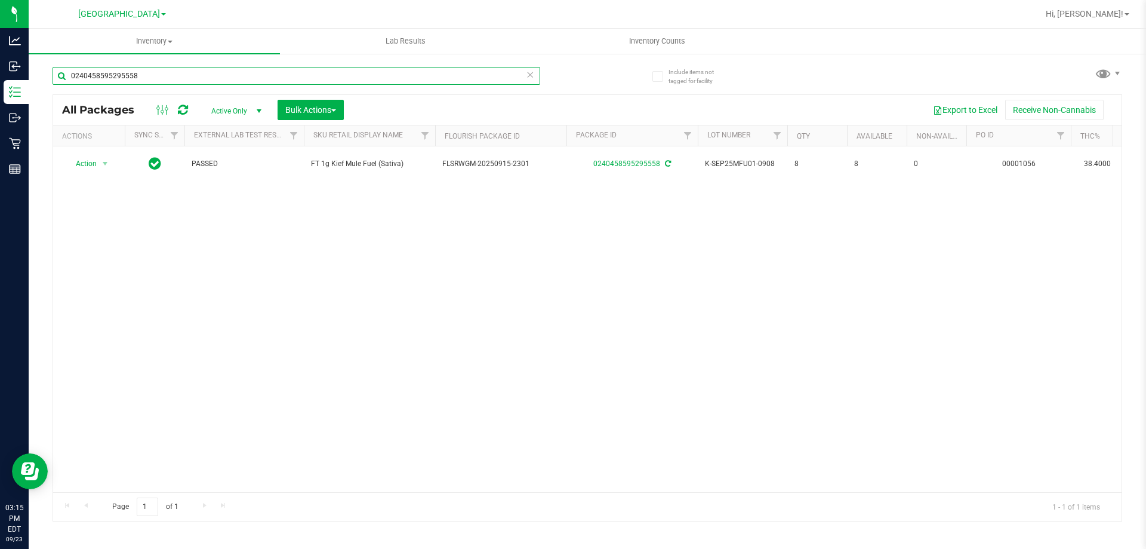
click at [186, 78] on input "0240458595295558" at bounding box center [297, 76] width 488 height 18
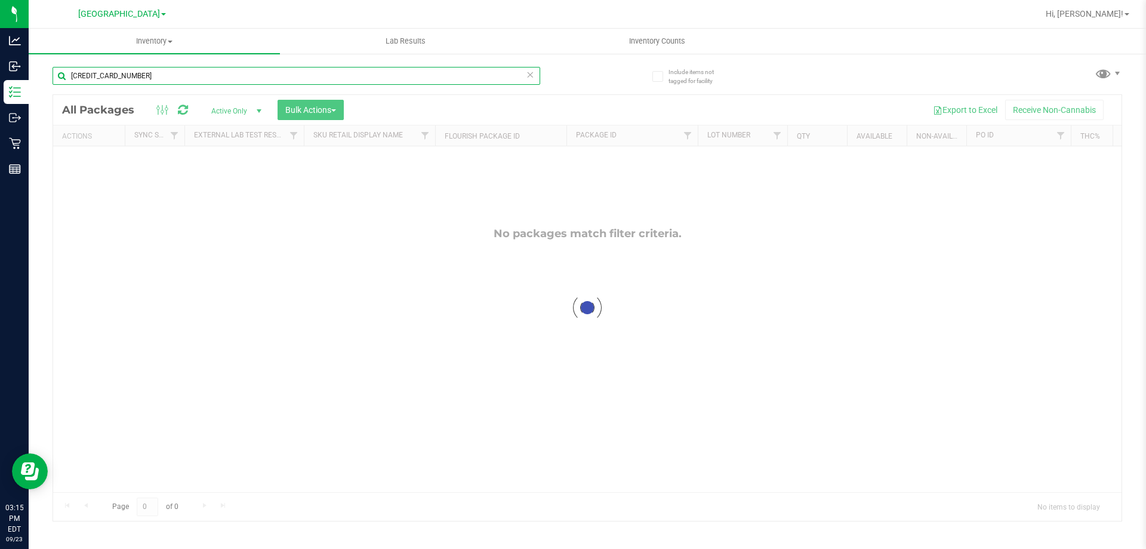
click at [203, 72] on input "[CREDIT_CARD_NUMBER]" at bounding box center [297, 76] width 488 height 18
type input "frs"
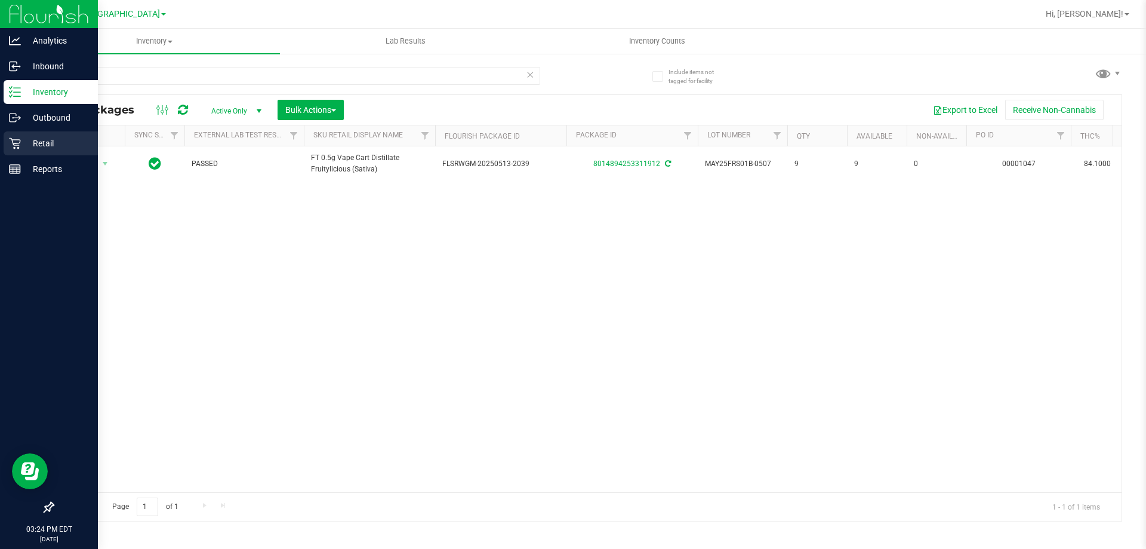
click at [21, 137] on p "Retail" at bounding box center [57, 143] width 72 height 14
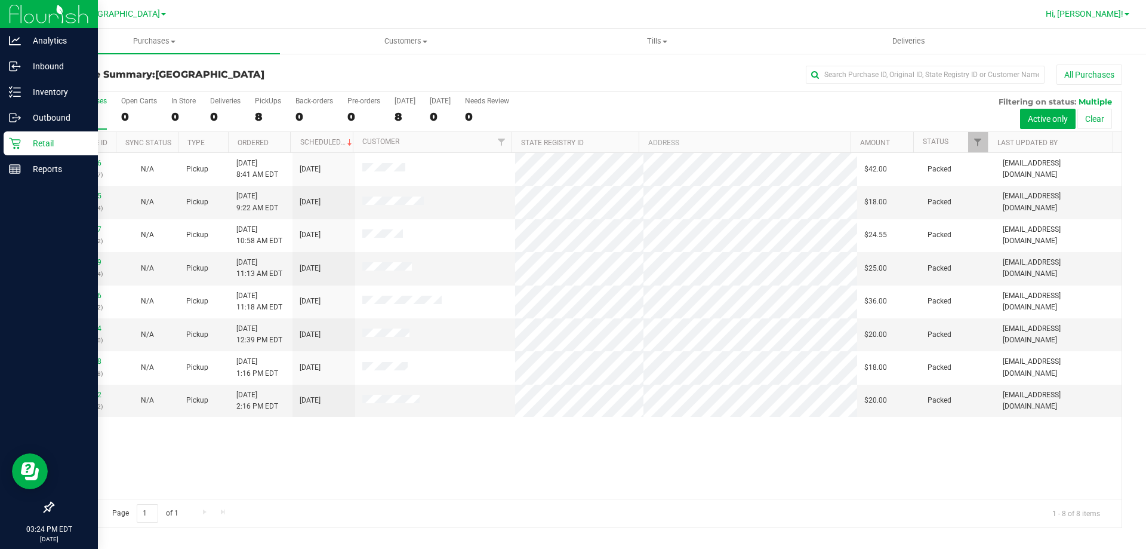
click at [1110, 17] on span "Hi, [PERSON_NAME]!" at bounding box center [1085, 14] width 78 height 10
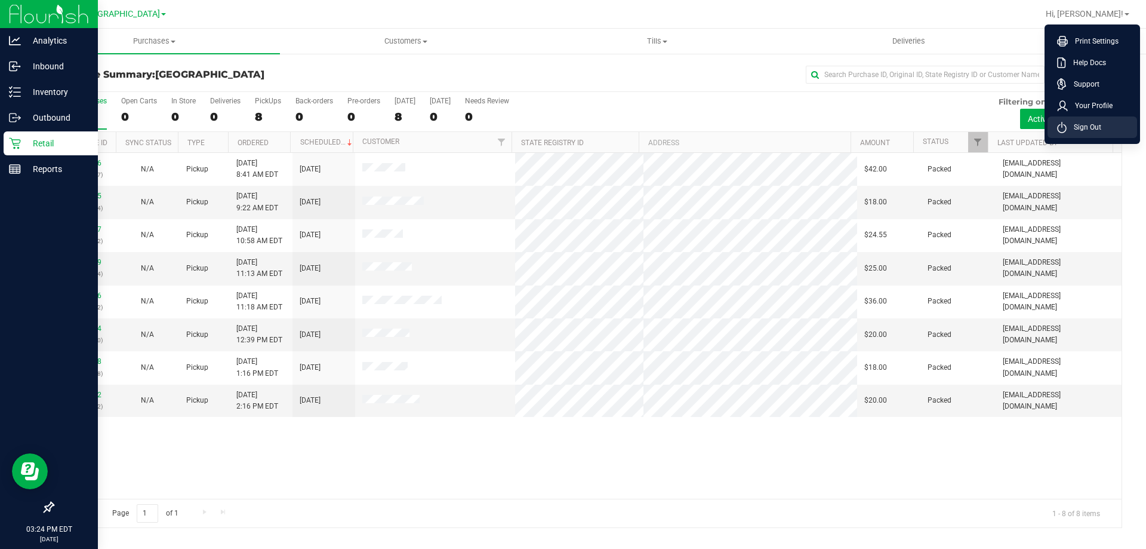
click at [1088, 127] on span "Sign Out" at bounding box center [1084, 127] width 35 height 12
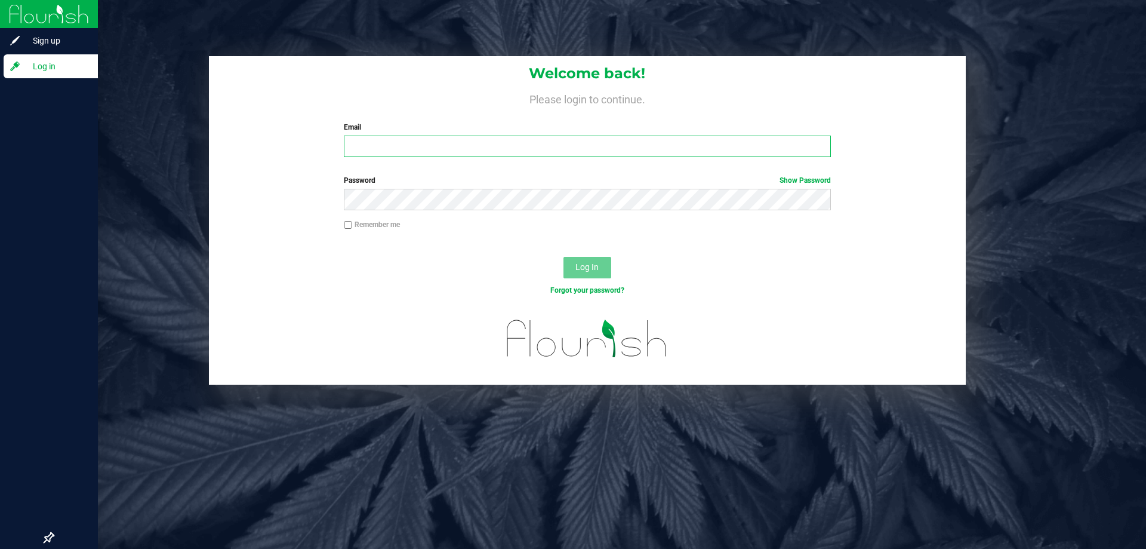
click at [519, 144] on input "Email" at bounding box center [587, 145] width 486 height 21
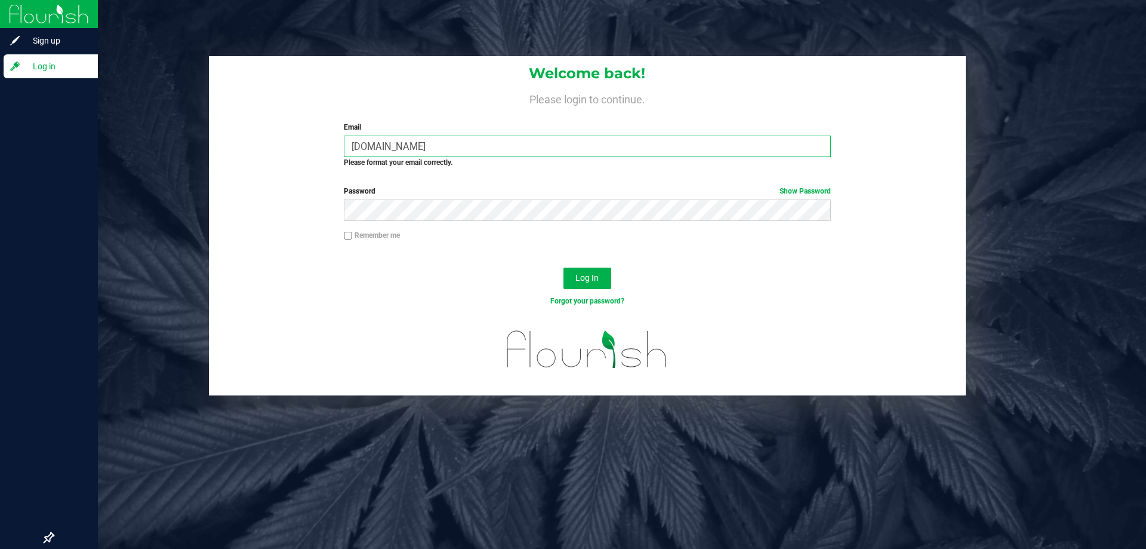
click at [390, 146] on input "[DOMAIN_NAME]" at bounding box center [587, 145] width 486 height 21
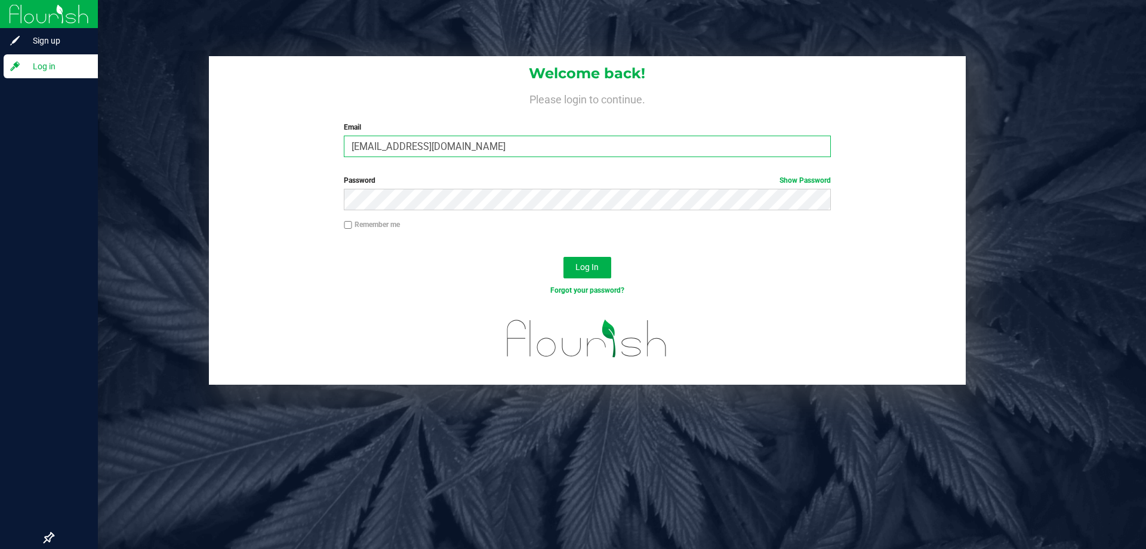
type input "[EMAIL_ADDRESS][DOMAIN_NAME]"
click at [563, 257] on button "Log In" at bounding box center [587, 267] width 48 height 21
